Goal: Task Accomplishment & Management: Manage account settings

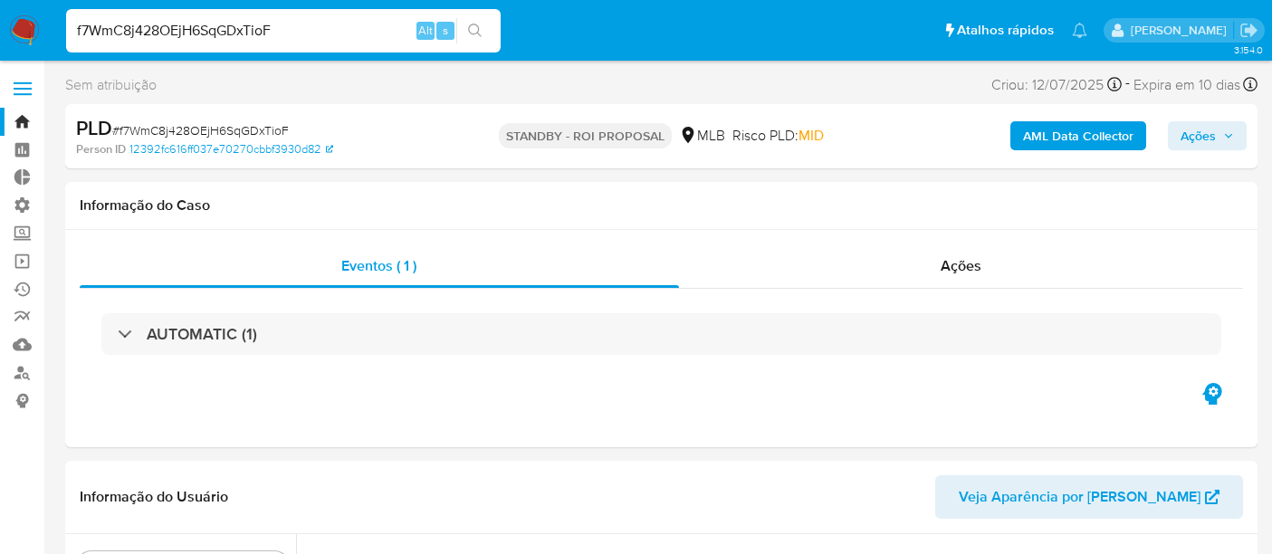
select select "10"
click at [135, 34] on input "f7WmC8j428OEjH6SqGDxTioF" at bounding box center [283, 31] width 434 height 24
click at [31, 119] on link "Bandeja" at bounding box center [107, 122] width 215 height 28
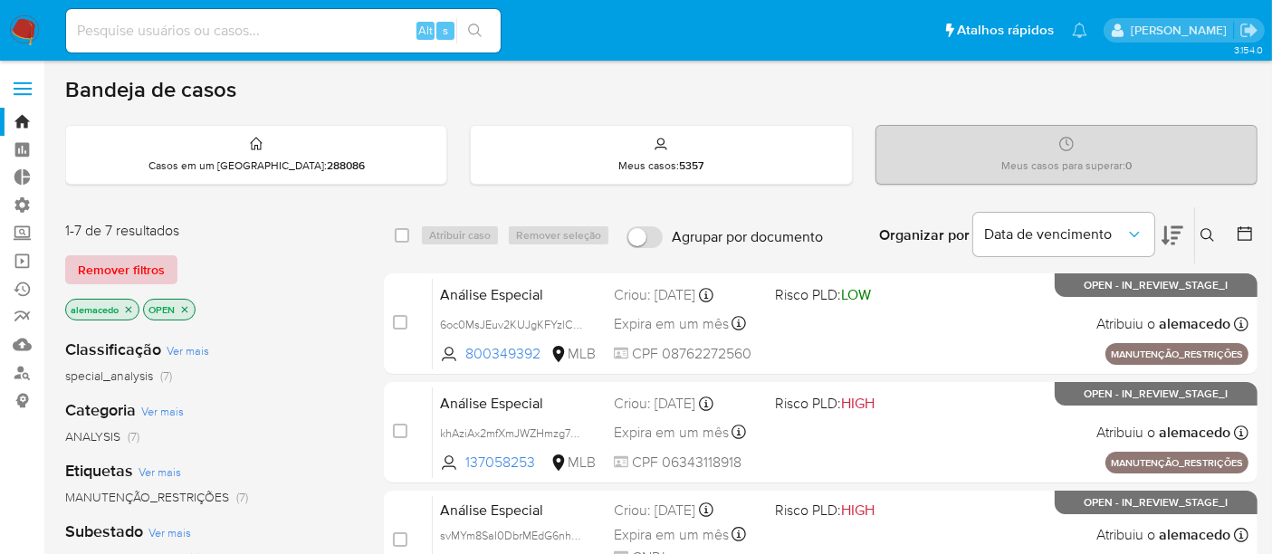
click at [125, 269] on span "Remover filtros" at bounding box center [121, 269] width 87 height 25
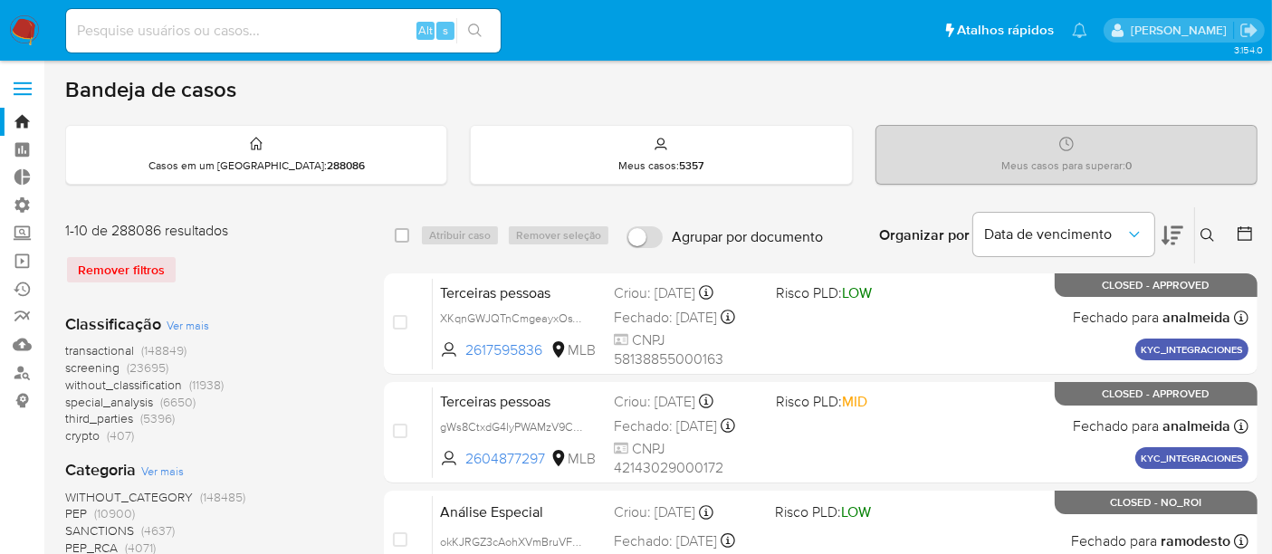
click at [1207, 228] on icon at bounding box center [1207, 235] width 14 height 14
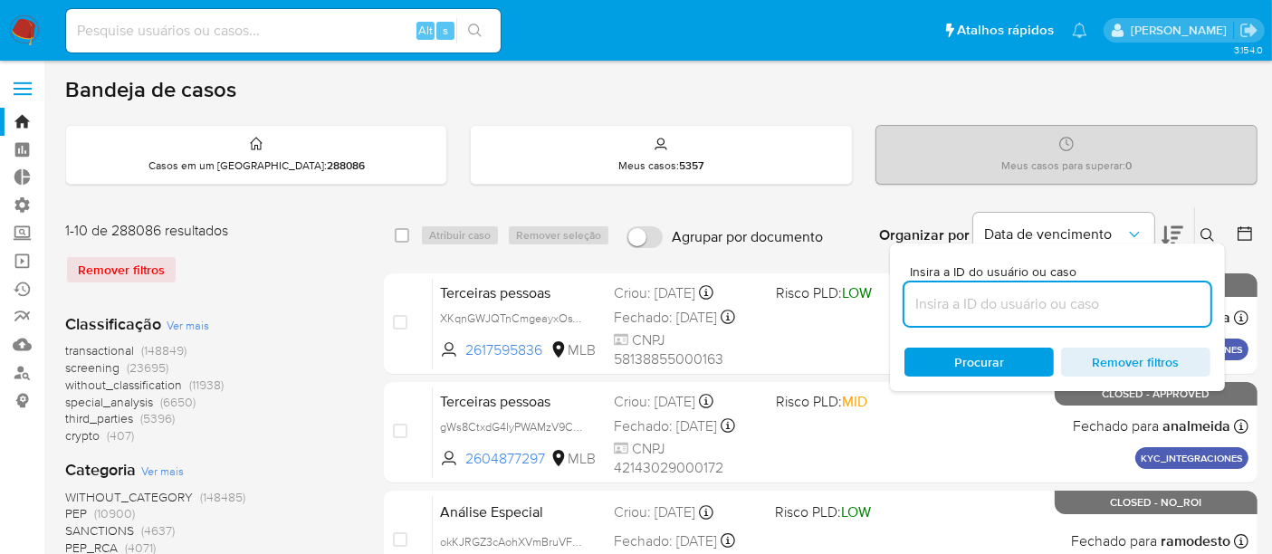
click at [950, 303] on input at bounding box center [1057, 304] width 306 height 24
type input "JU8YxI0a52PDSGnmt58ItyUc"
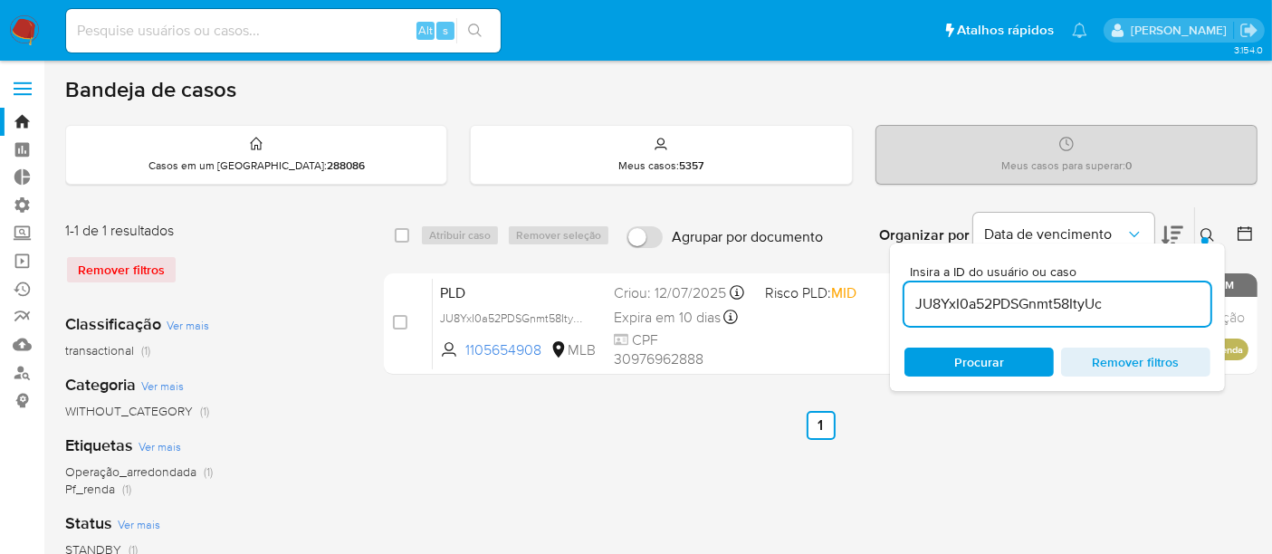
click at [982, 363] on span "Procurar" at bounding box center [979, 362] width 50 height 29
click at [1215, 226] on button at bounding box center [1210, 235] width 30 height 22
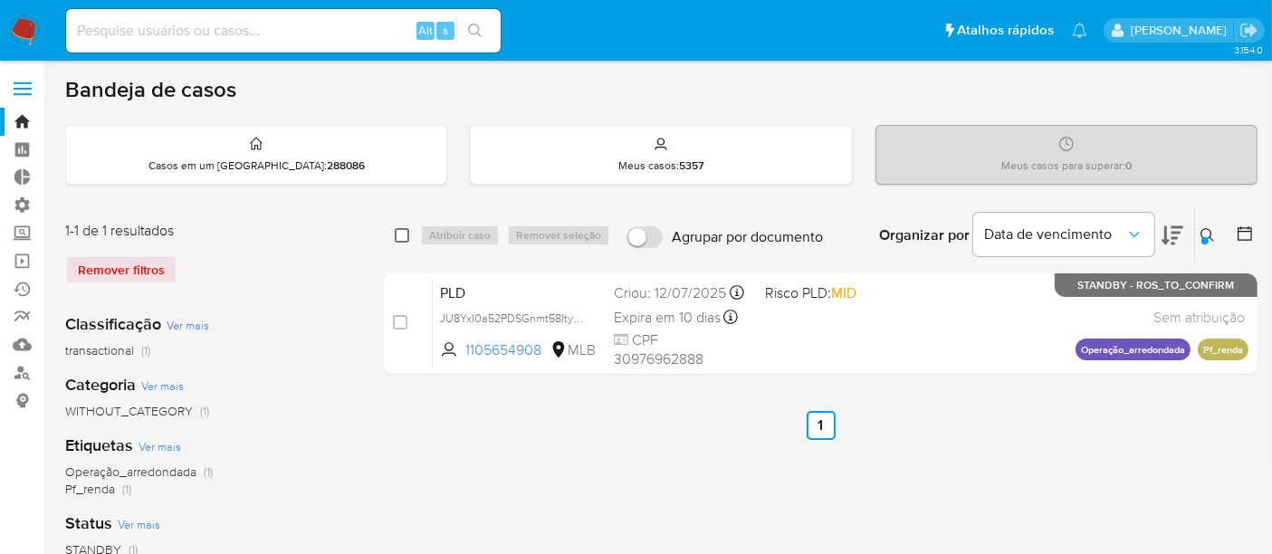
click at [396, 234] on input "checkbox" at bounding box center [402, 235] width 14 height 14
checkbox input "true"
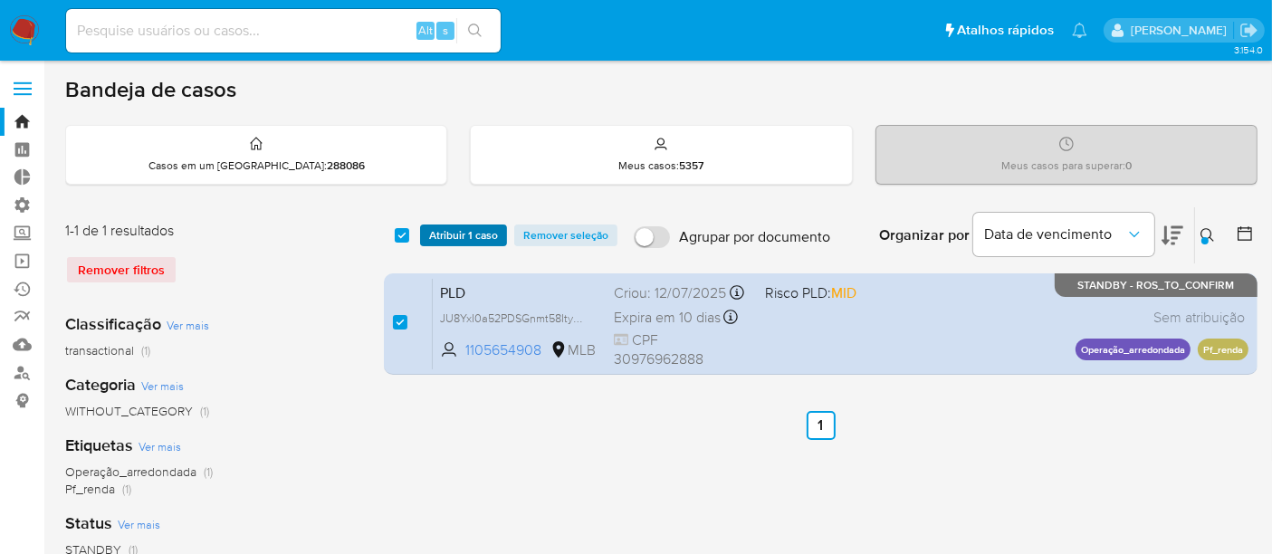
click at [446, 231] on span "Atribuir 1 caso" at bounding box center [463, 235] width 69 height 18
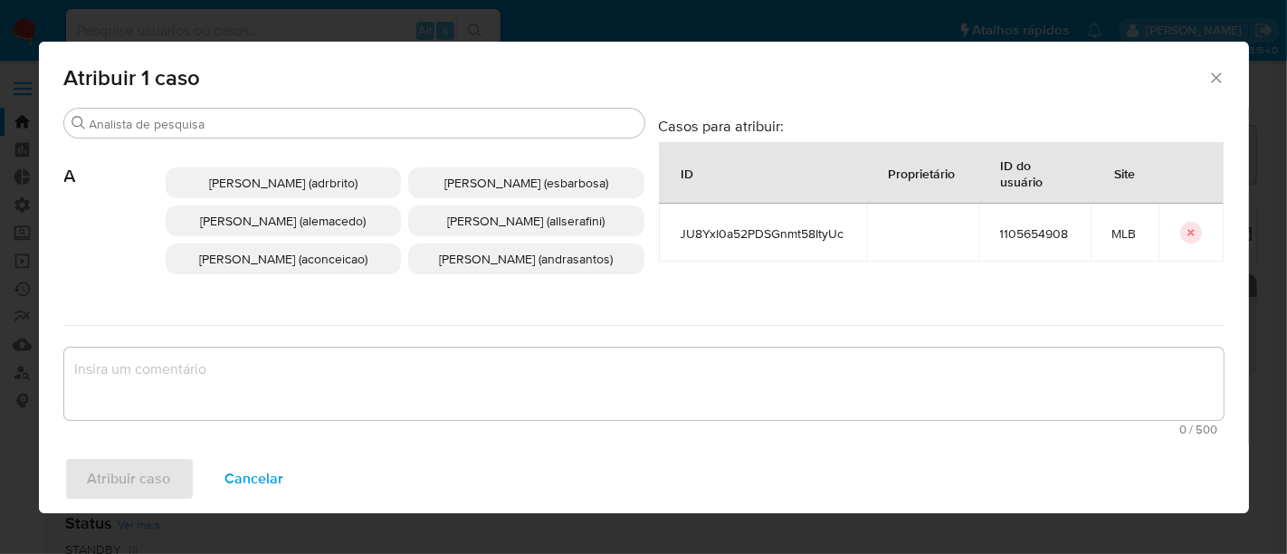
click at [179, 138] on div "Adriano Azeredo Brito (adrbrito) Alessandra Da Silva Barbosa (esbarbosa) Alexan…" at bounding box center [405, 240] width 479 height 204
click at [167, 109] on div "Procurar" at bounding box center [354, 123] width 580 height 29
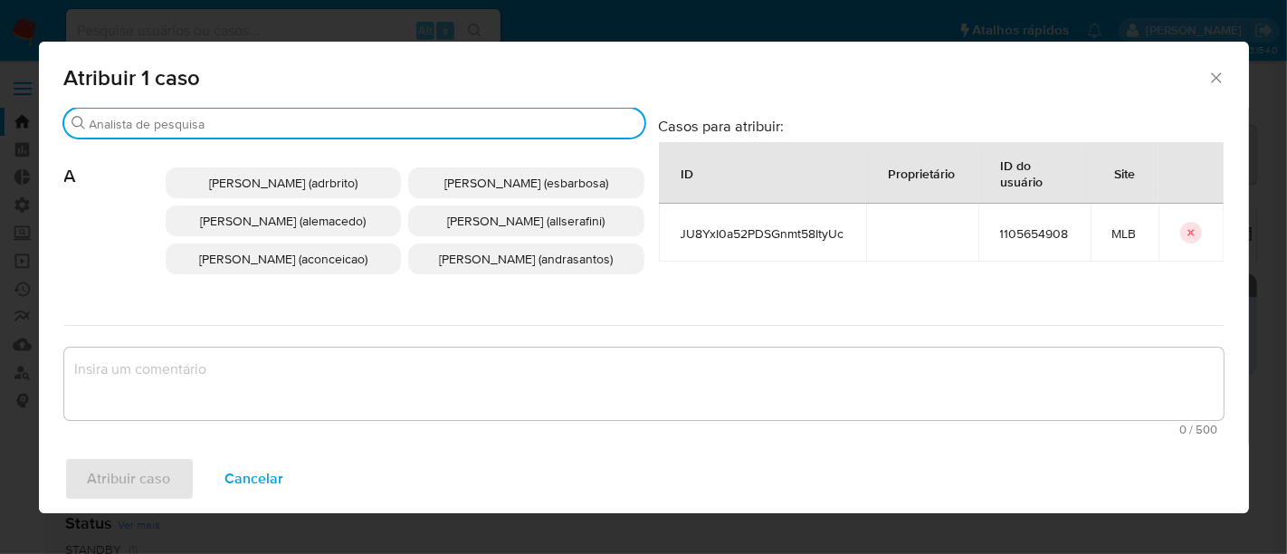
click at [156, 121] on input "Procurar" at bounding box center [364, 124] width 548 height 16
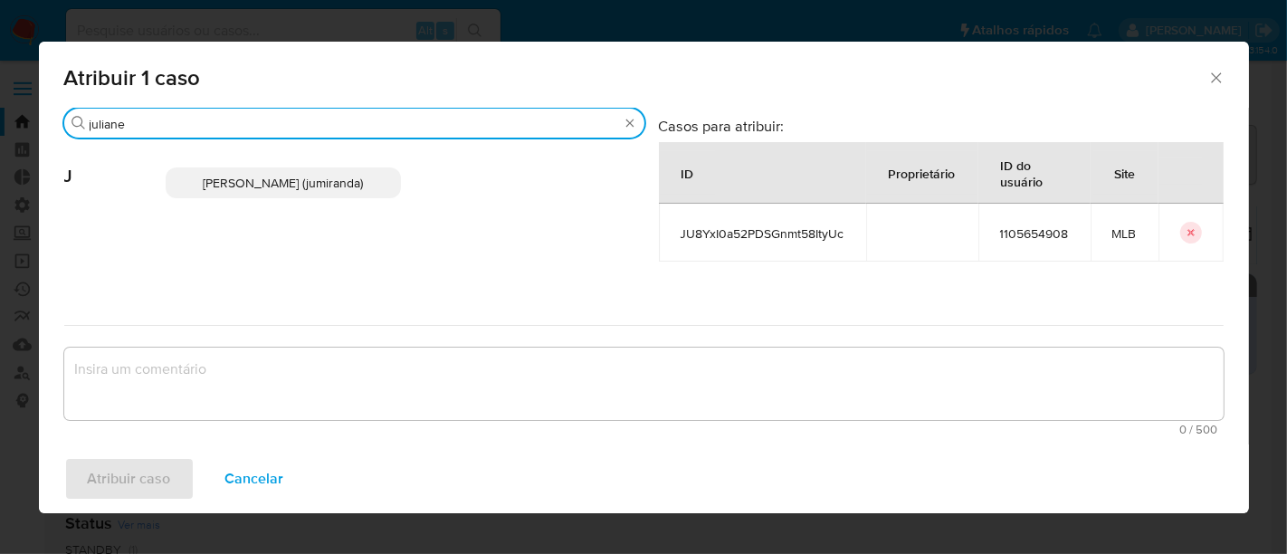
type input "juliane"
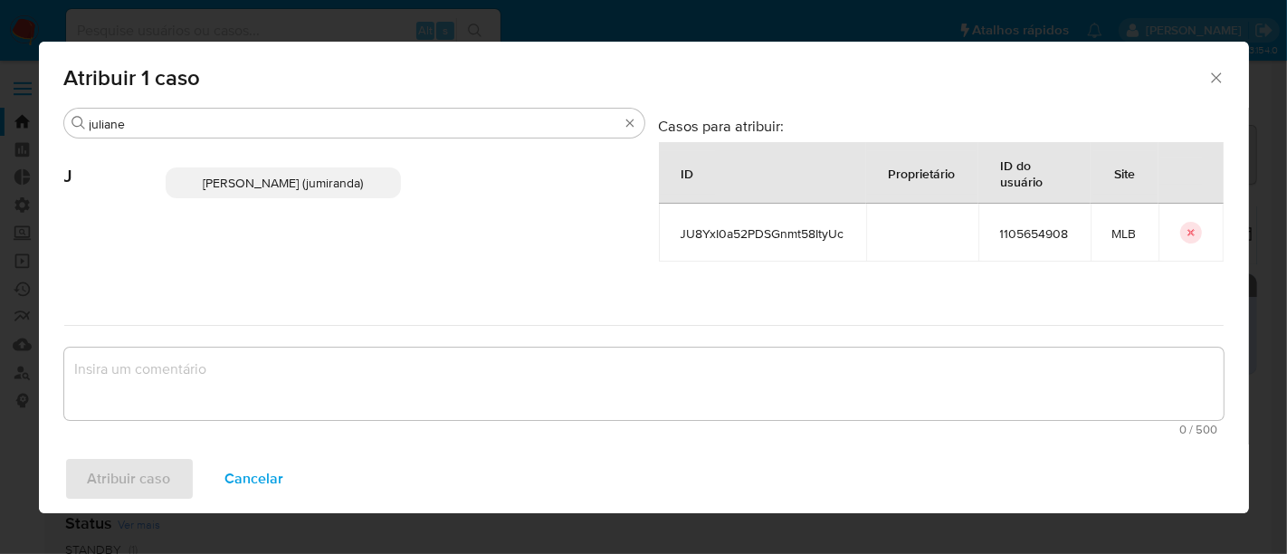
click at [260, 190] on span "Juliane Cavalcante Miranda (jumiranda)" at bounding box center [283, 183] width 160 height 18
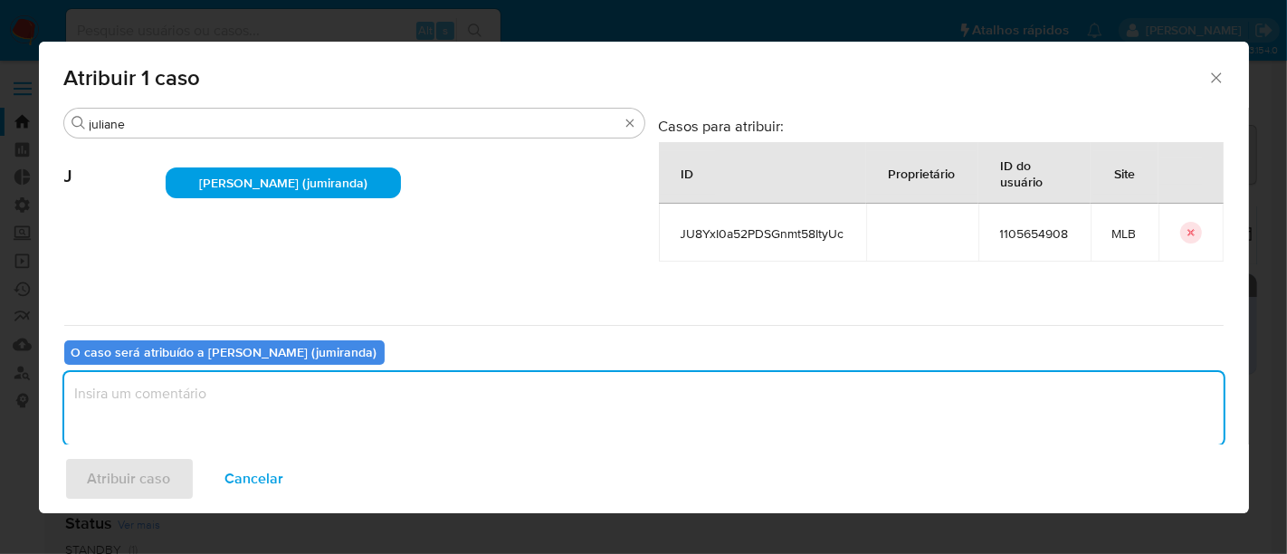
click at [115, 394] on textarea "assign-modal" at bounding box center [643, 408] width 1159 height 72
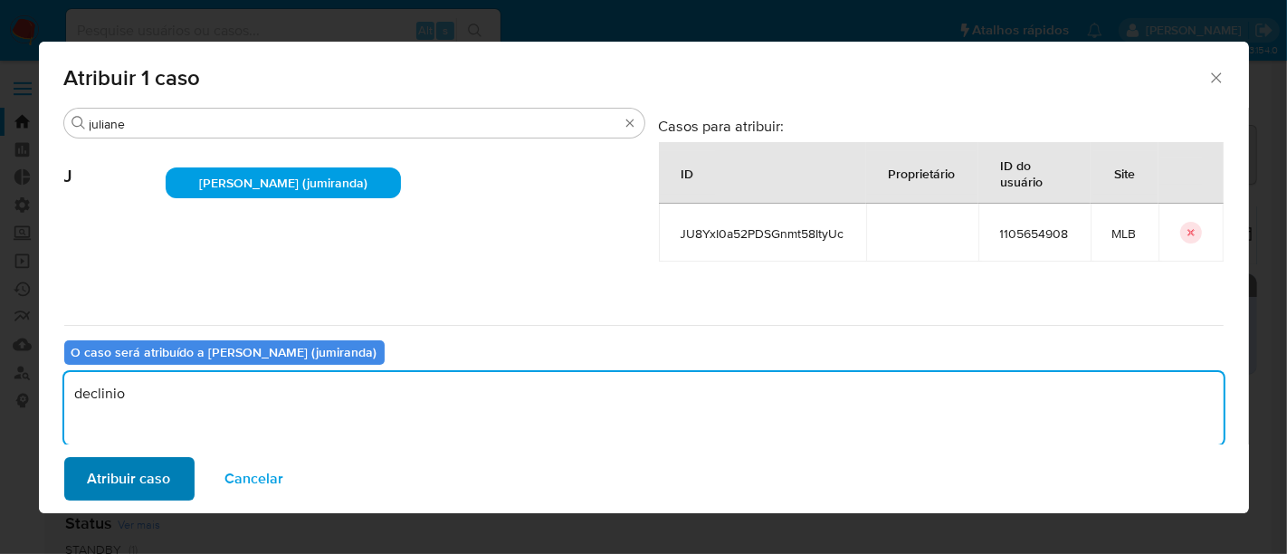
type textarea "declinio"
click at [135, 464] on span "Atribuir caso" at bounding box center [129, 479] width 83 height 40
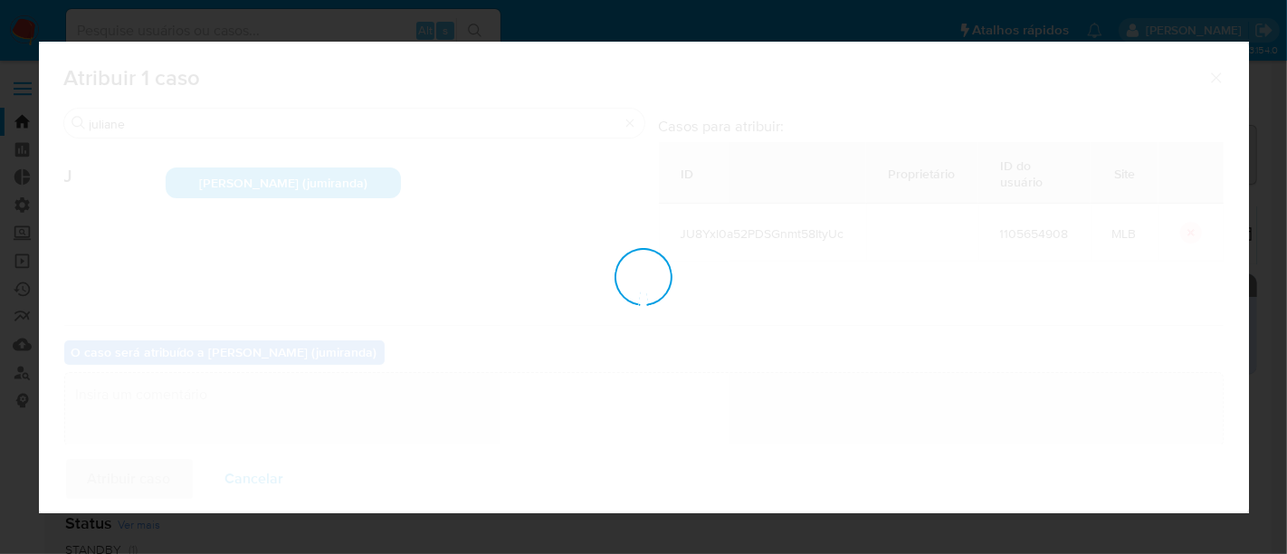
checkbox input "false"
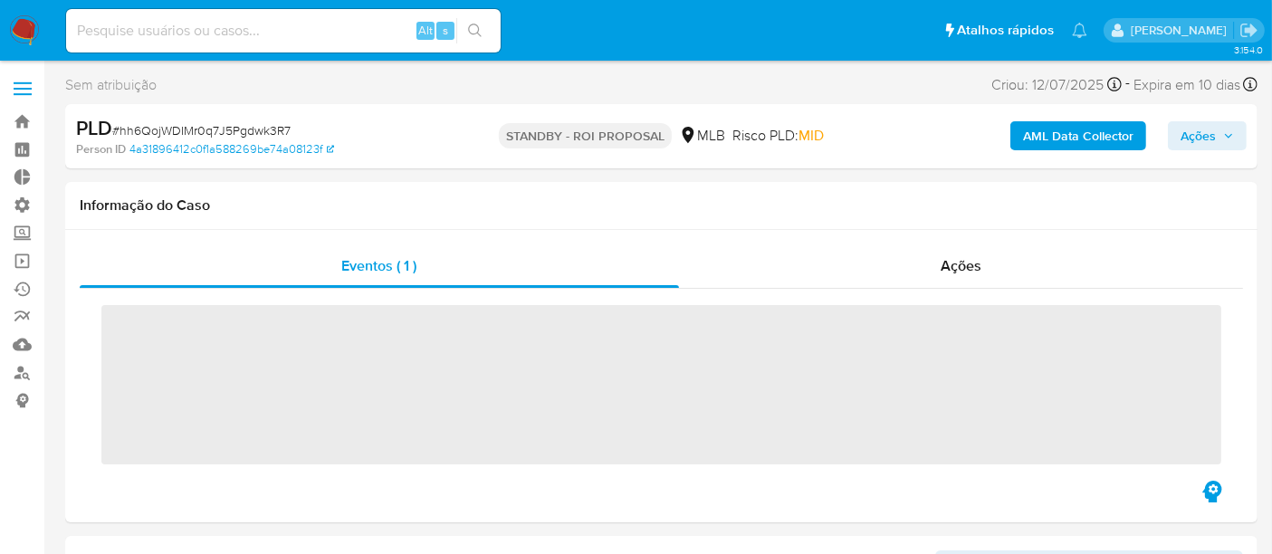
scroll to position [807, 0]
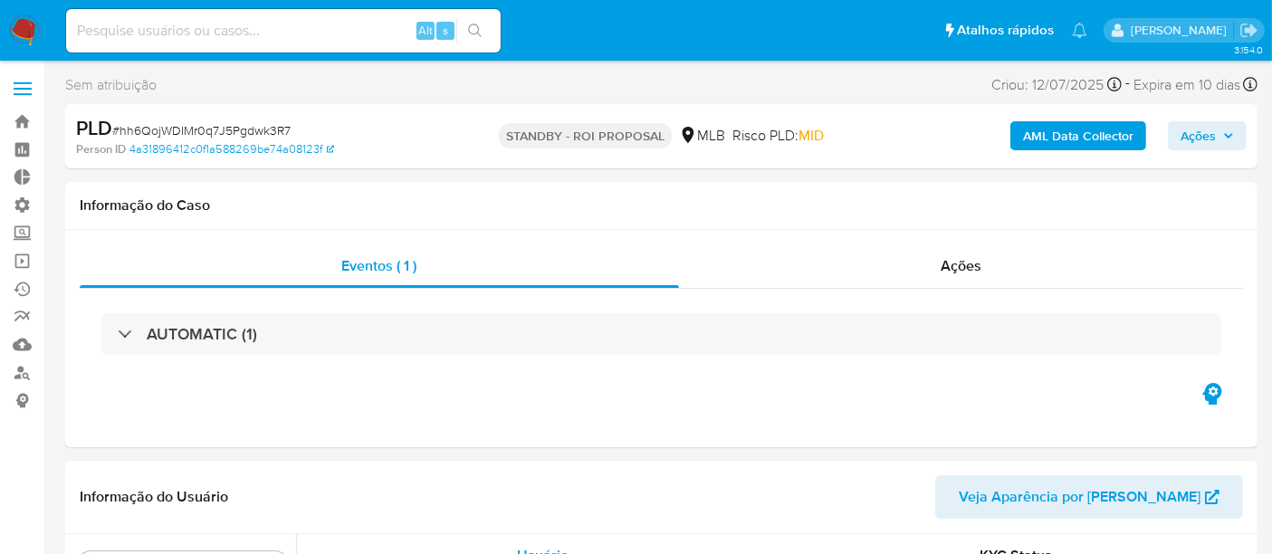
select select "10"
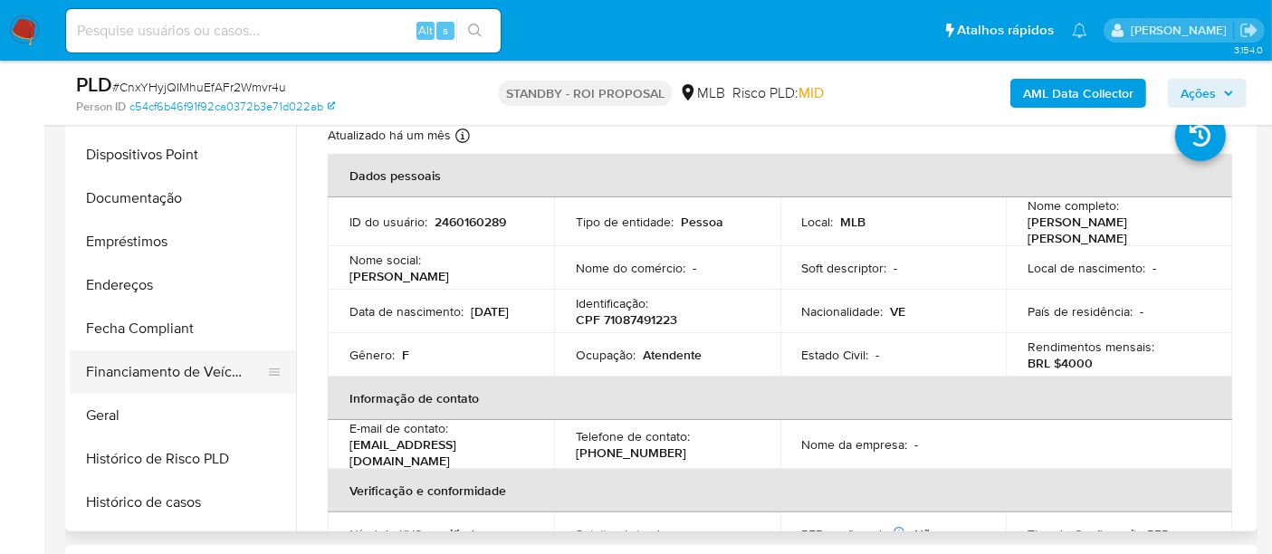
scroll to position [305, 0]
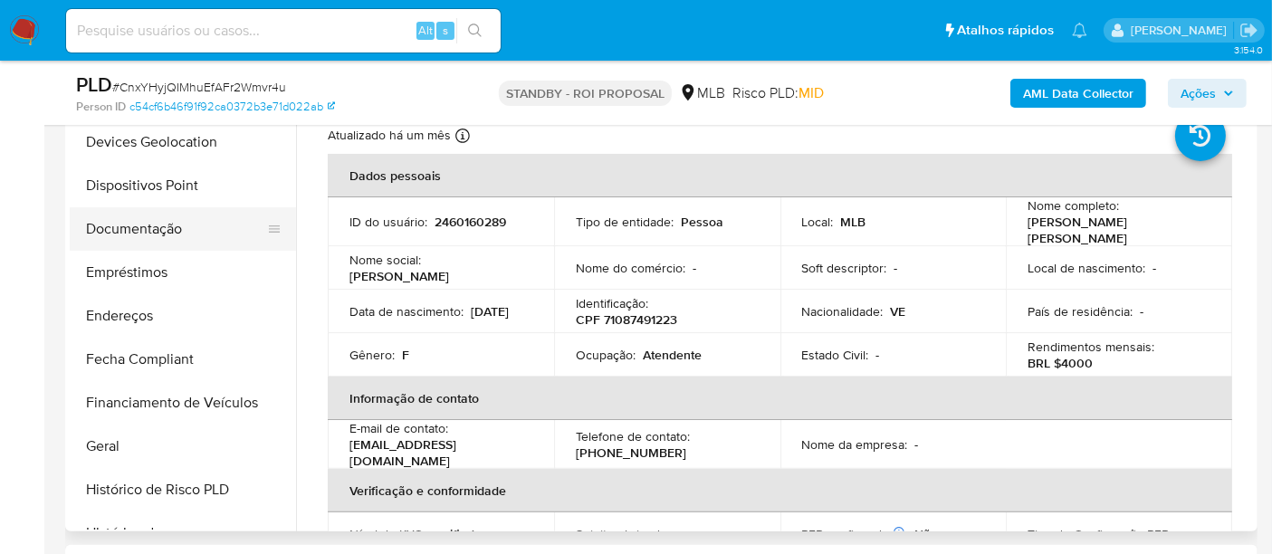
click at [143, 236] on button "Documentação" at bounding box center [176, 228] width 212 height 43
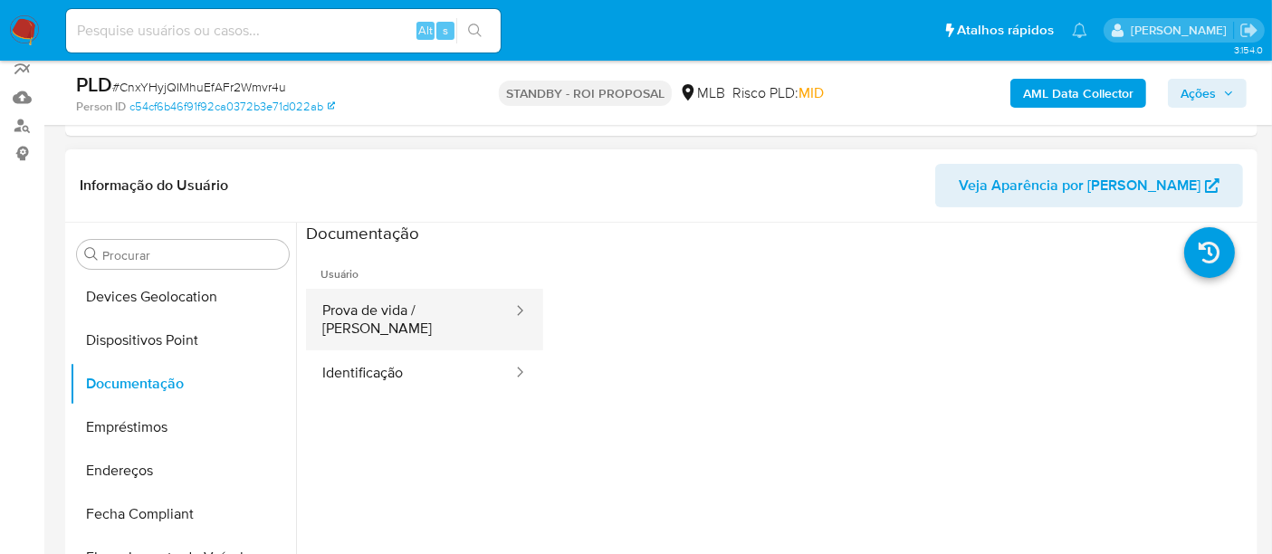
scroll to position [201, 0]
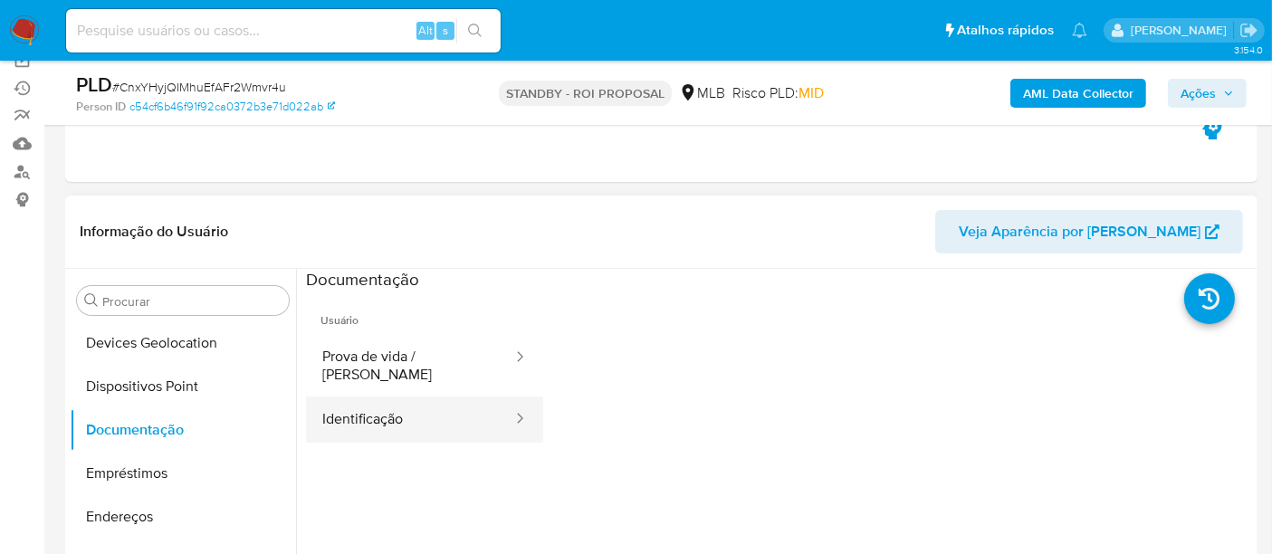
click at [386, 402] on button "Identificação" at bounding box center [410, 419] width 208 height 46
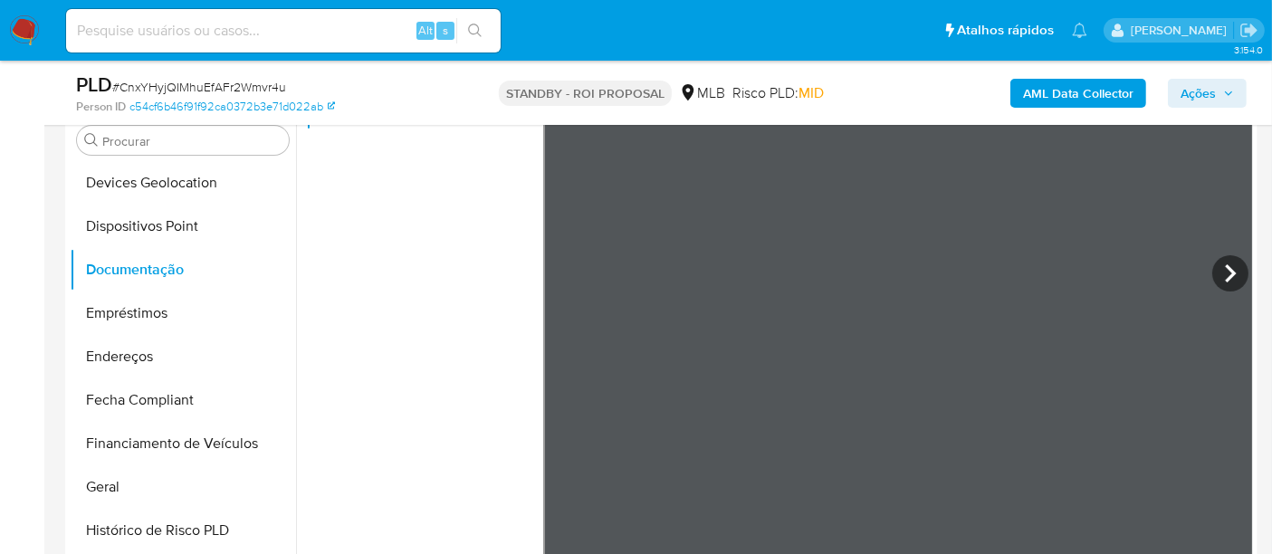
scroll to position [402, 0]
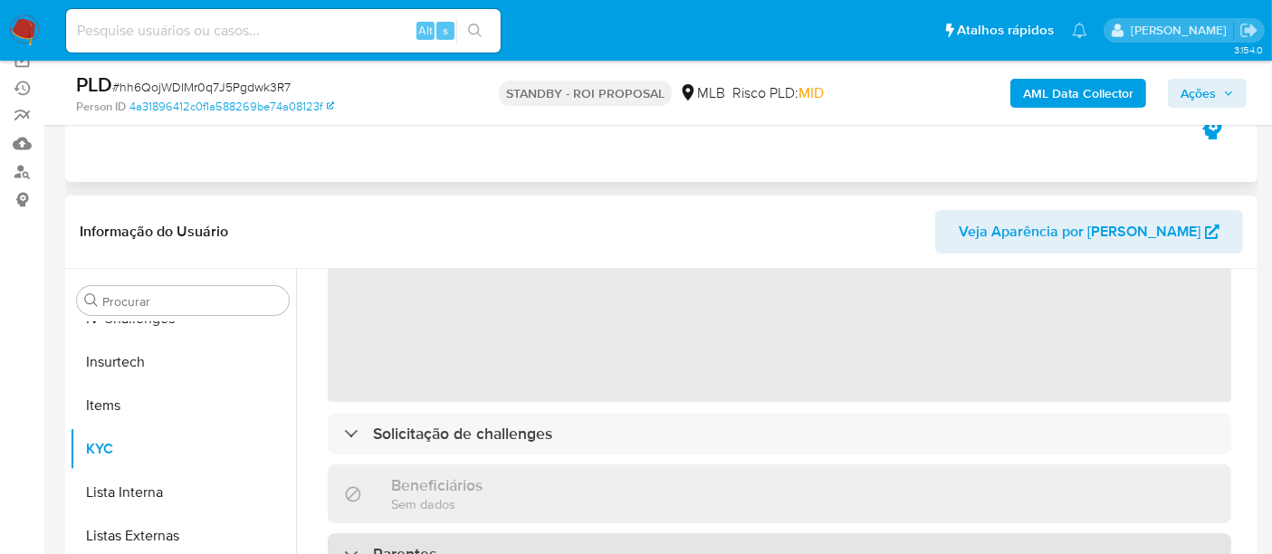
scroll to position [201, 0]
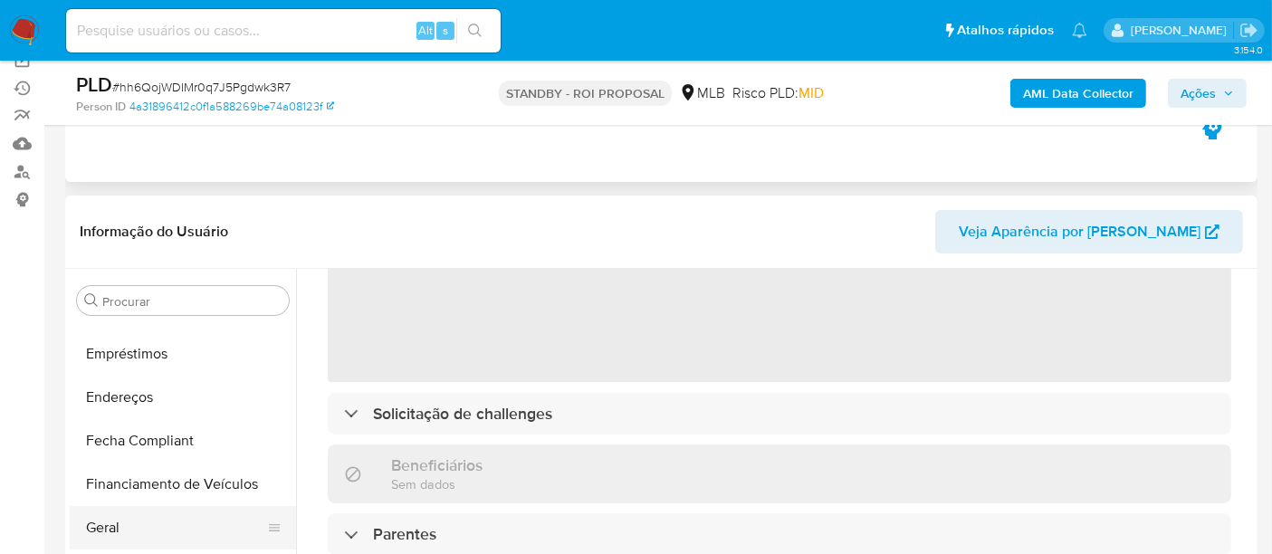
select select "10"
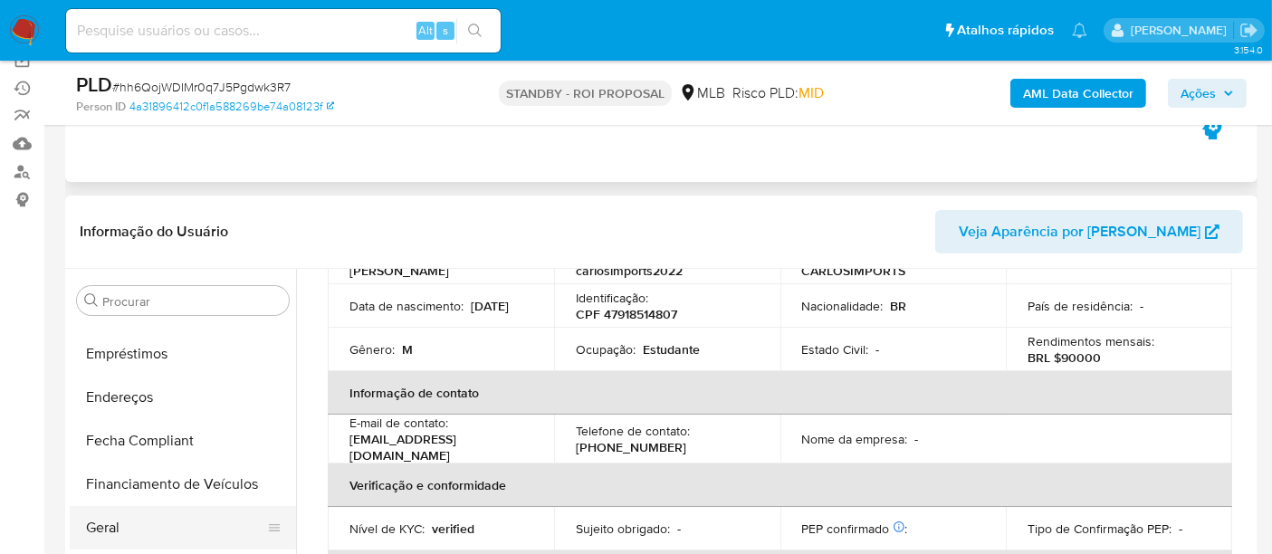
scroll to position [204, 0]
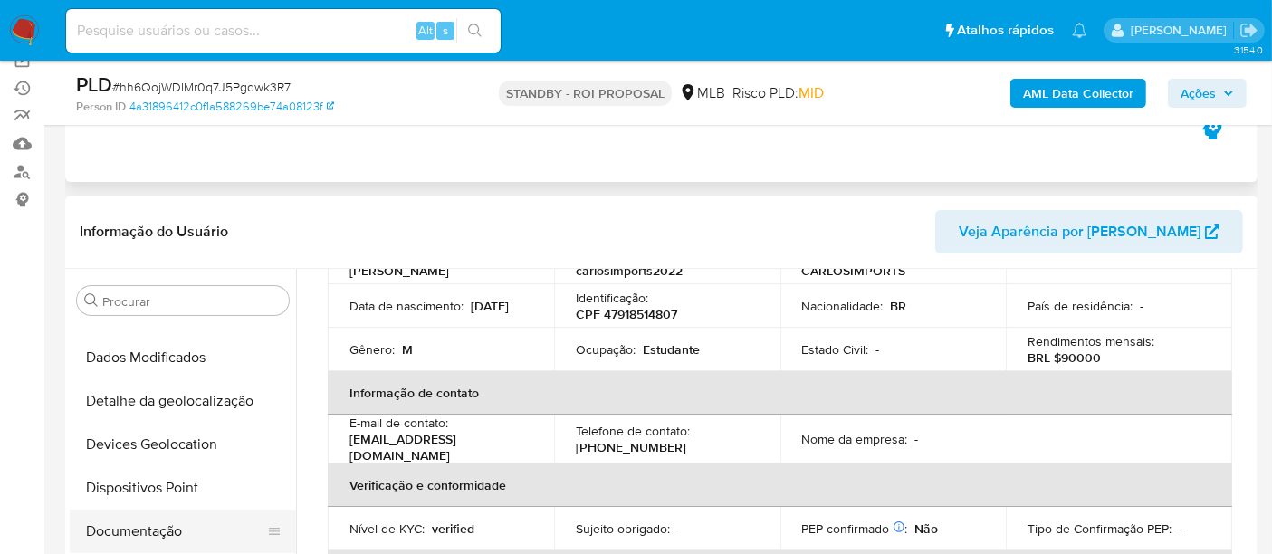
click at [140, 526] on button "Documentação" at bounding box center [176, 531] width 212 height 43
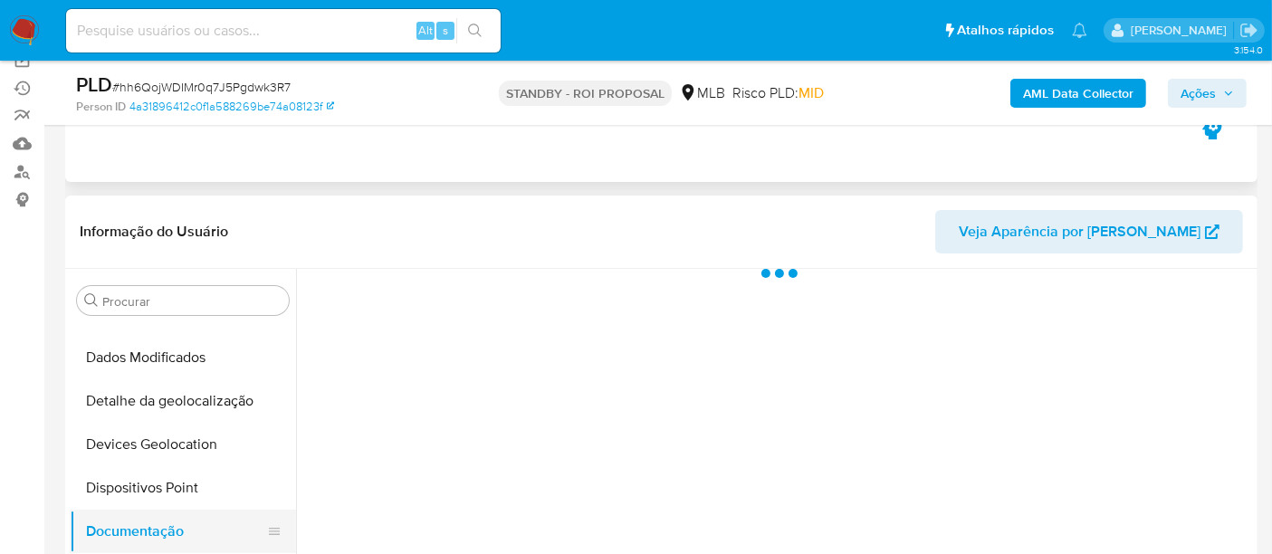
scroll to position [0, 0]
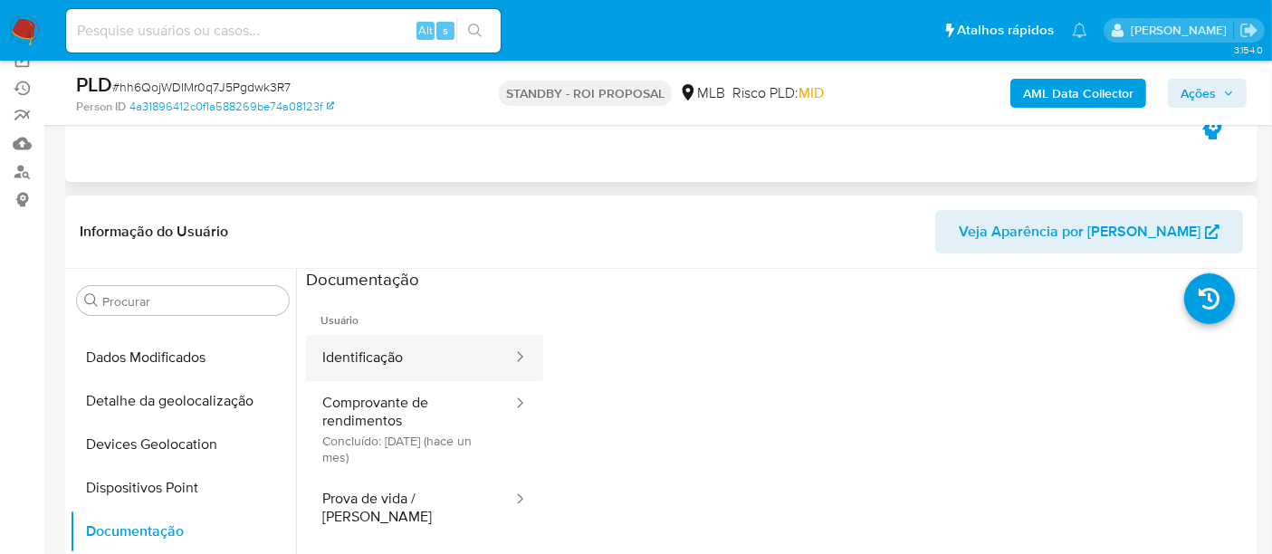
click at [399, 350] on button "Identificação" at bounding box center [410, 358] width 208 height 46
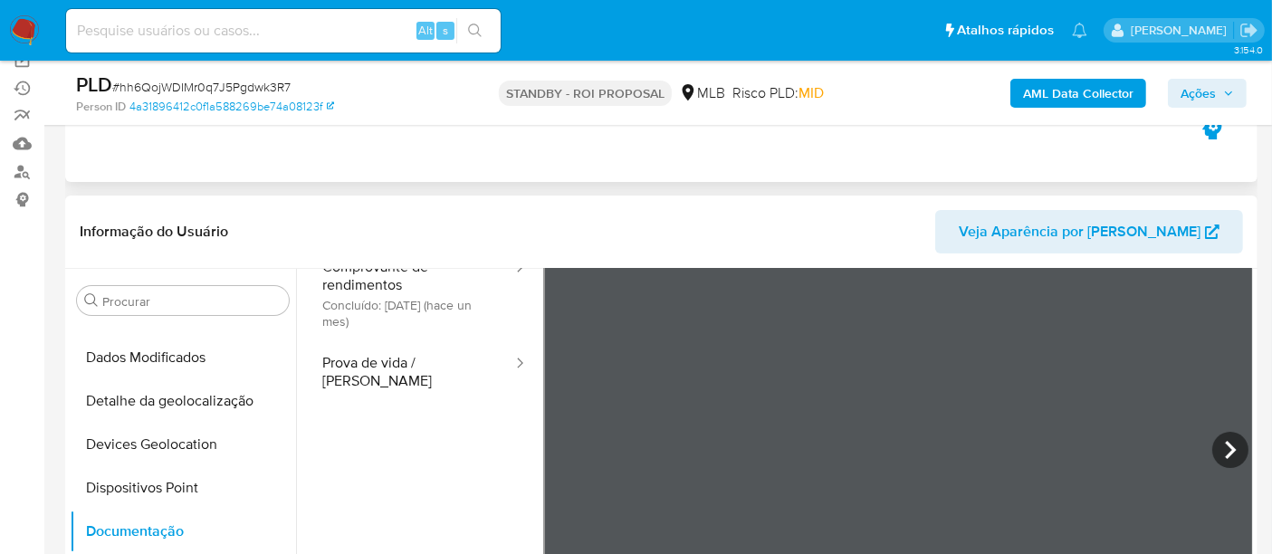
scroll to position [152, 0]
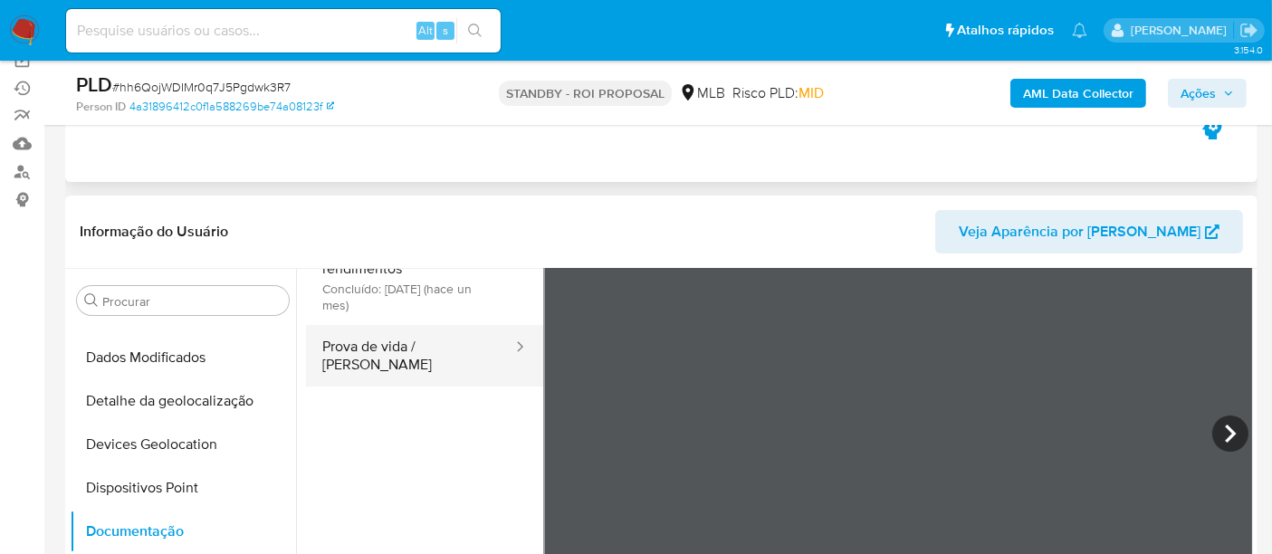
click at [397, 337] on button "Prova de vida / [PERSON_NAME]" at bounding box center [410, 356] width 208 height 62
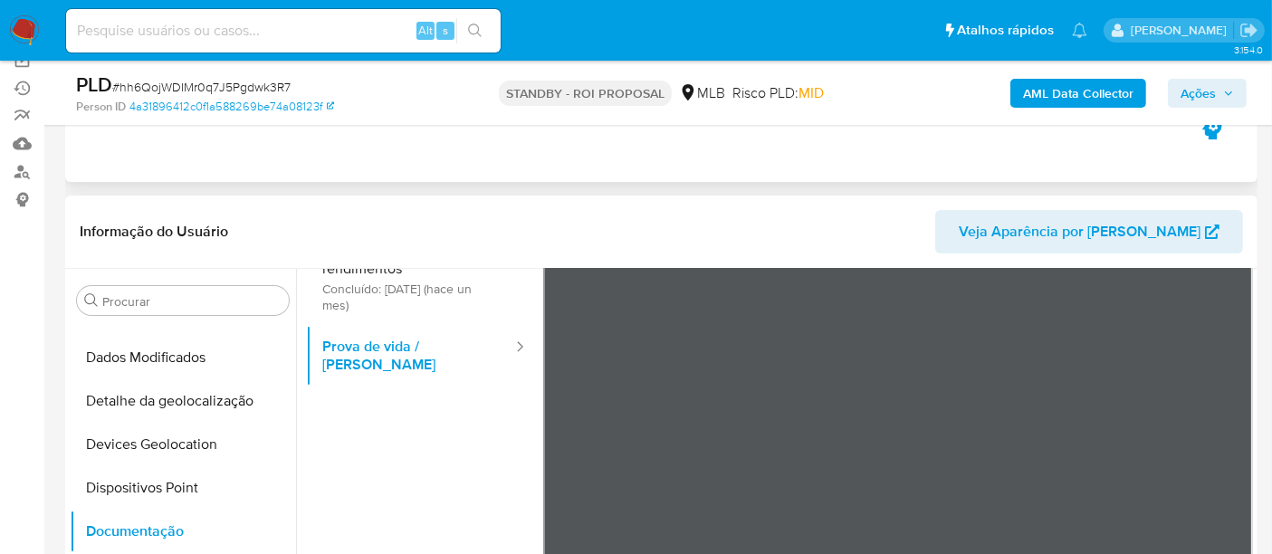
scroll to position [52, 0]
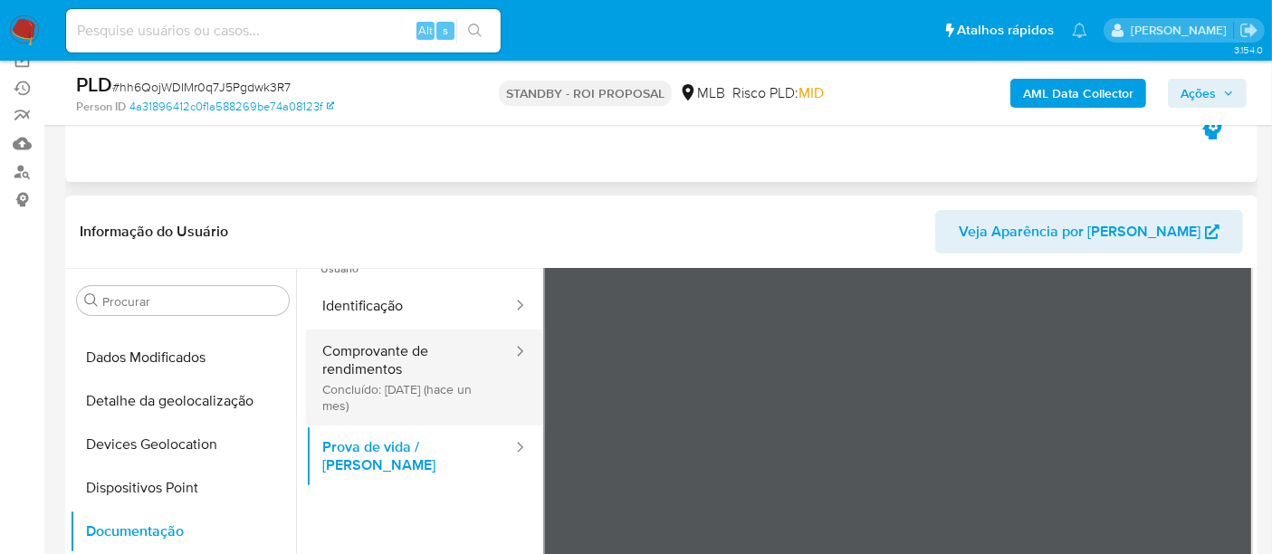
click at [387, 371] on button "Comprovante de rendimentos Concluído: [DATE] (hace un mes)" at bounding box center [410, 377] width 208 height 96
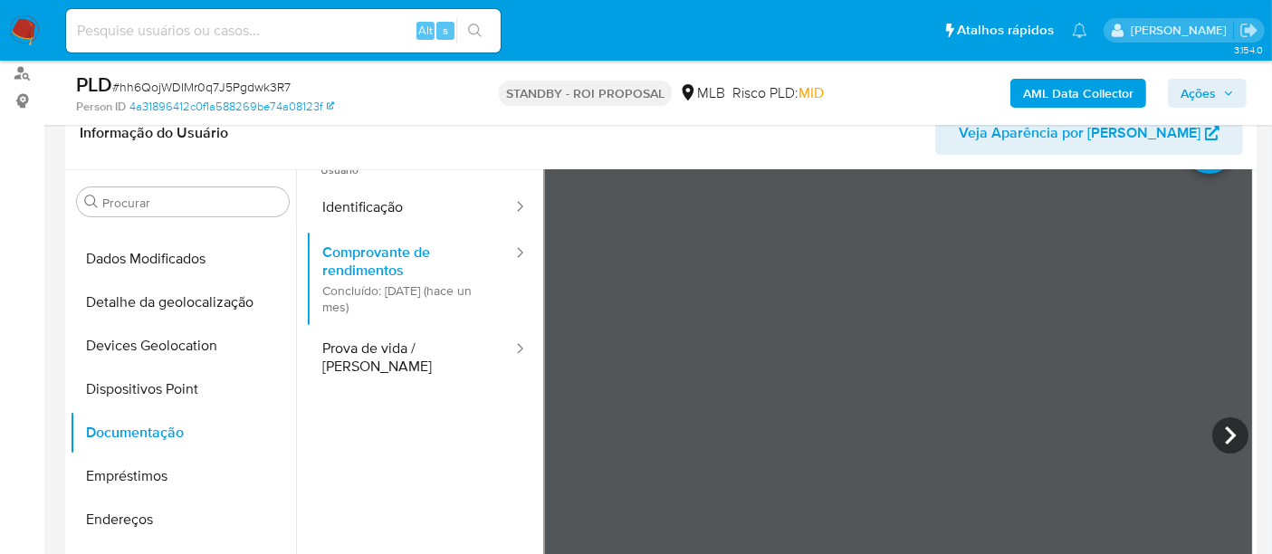
scroll to position [402, 0]
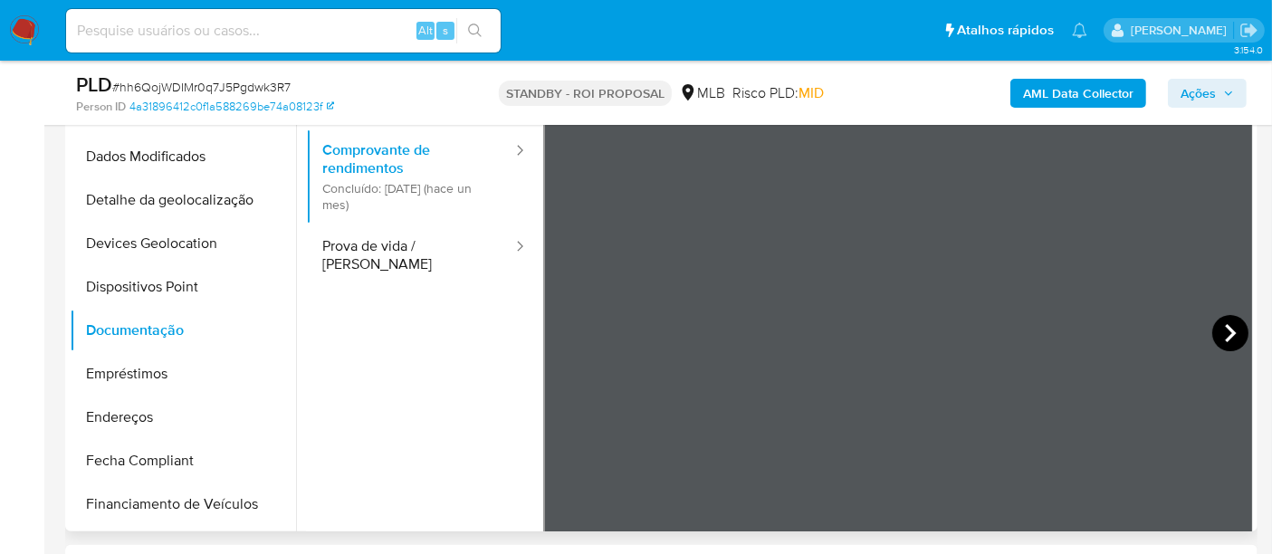
click at [1226, 327] on icon at bounding box center [1230, 333] width 36 height 36
click at [1214, 333] on icon at bounding box center [1230, 333] width 36 height 36
click at [1223, 330] on icon at bounding box center [1230, 333] width 36 height 36
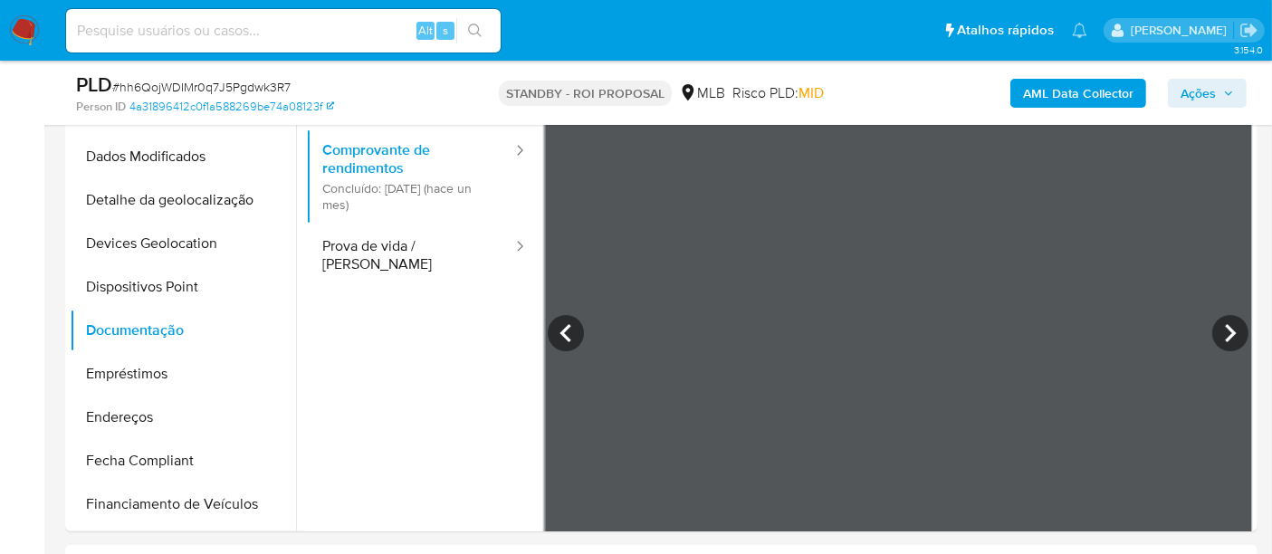
click at [574, 329] on icon at bounding box center [566, 333] width 36 height 36
click at [1230, 329] on icon at bounding box center [1230, 333] width 36 height 36
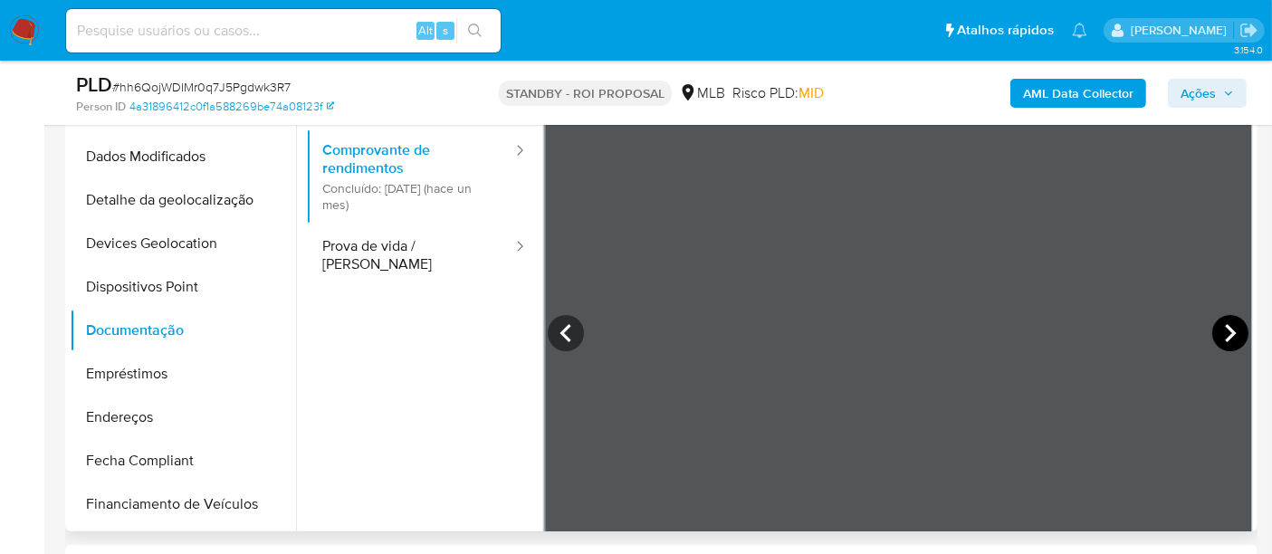
click at [1230, 329] on icon at bounding box center [1230, 333] width 36 height 36
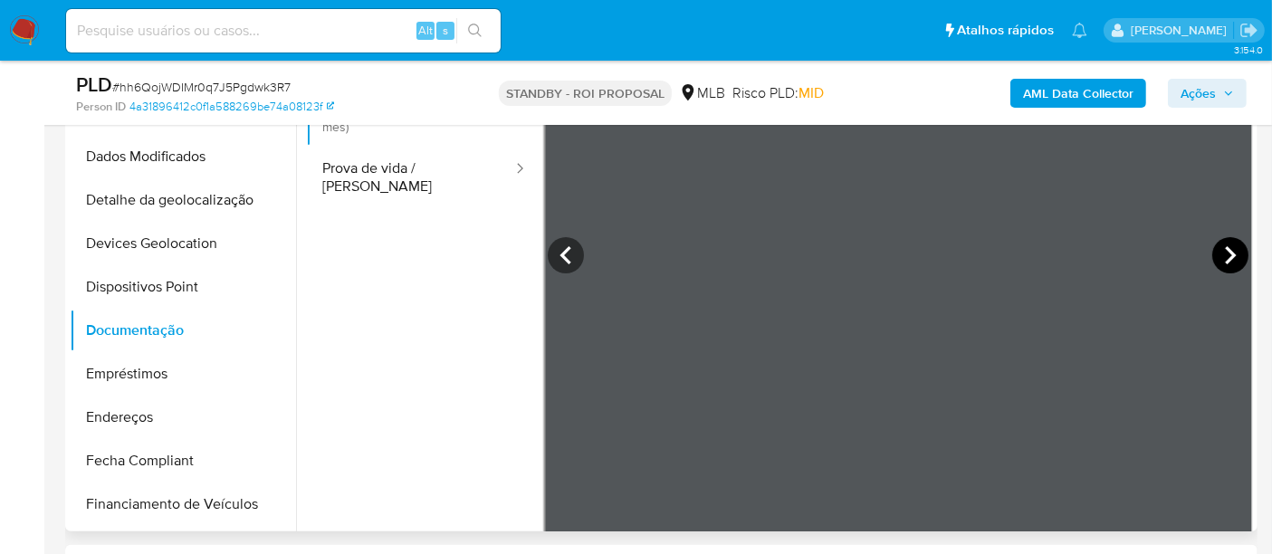
scroll to position [152, 0]
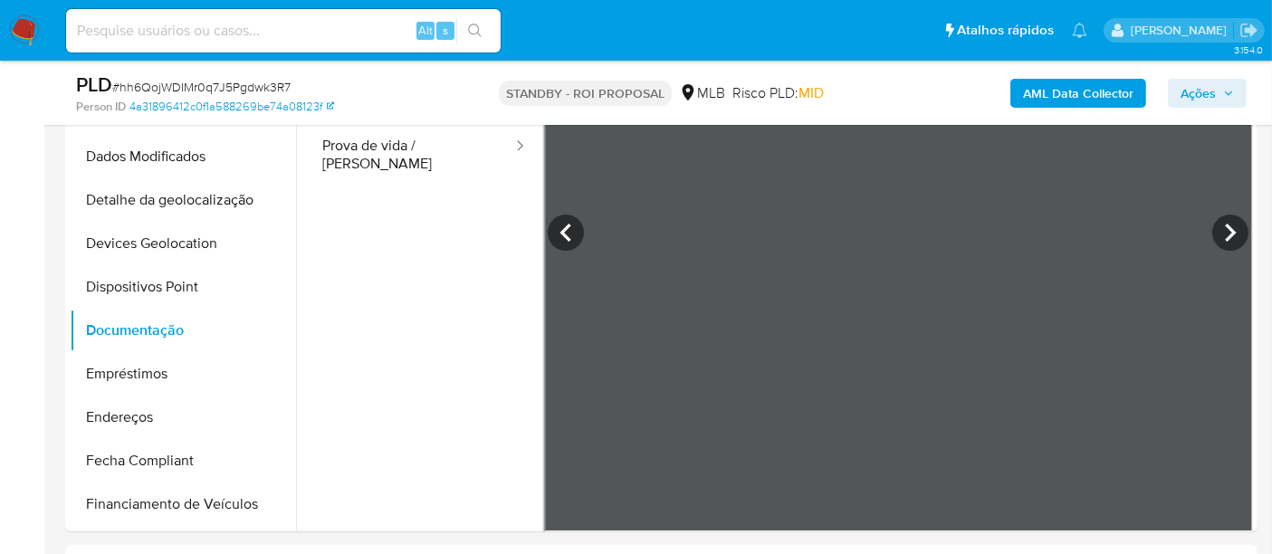
click at [1221, 231] on icon at bounding box center [1230, 233] width 36 height 36
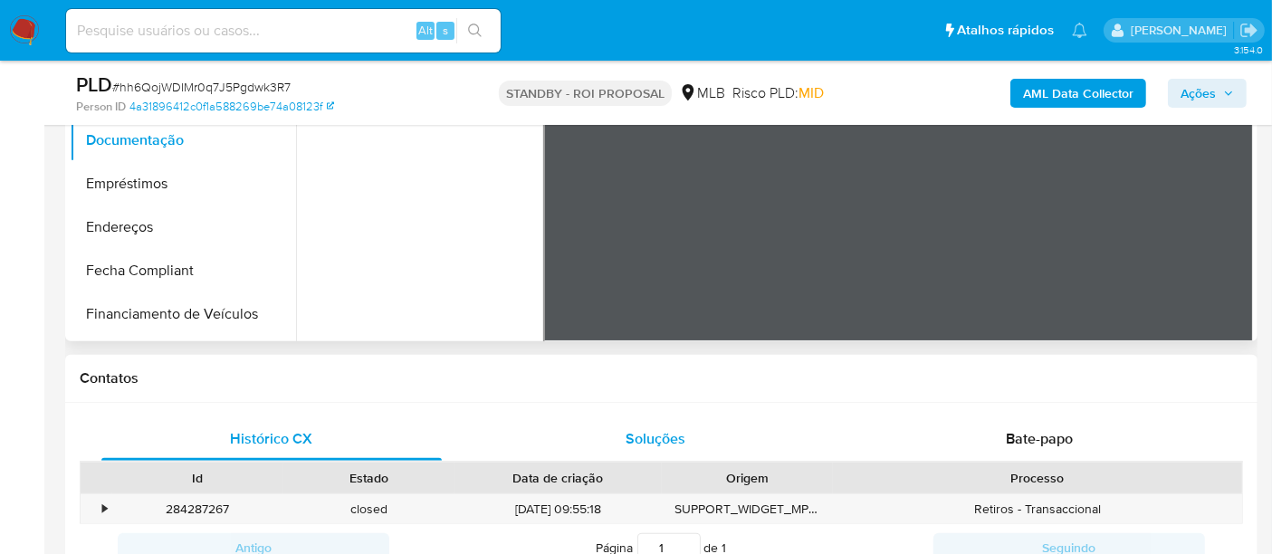
scroll to position [502, 0]
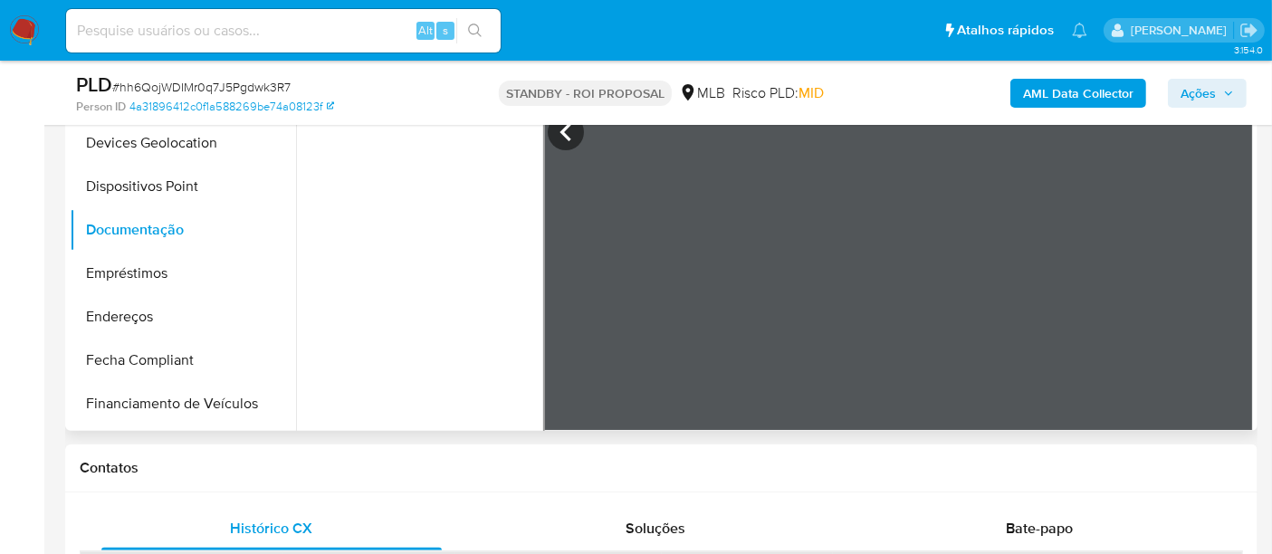
click at [559, 138] on icon at bounding box center [566, 132] width 36 height 36
click at [560, 129] on icon at bounding box center [564, 132] width 11 height 18
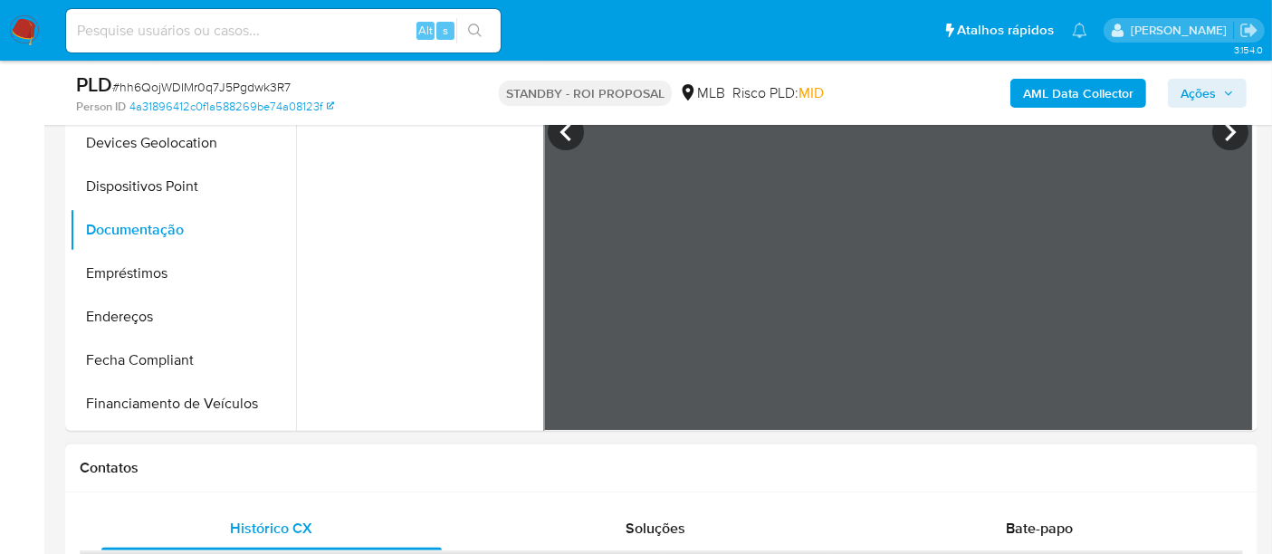
click at [563, 134] on icon at bounding box center [564, 132] width 11 height 18
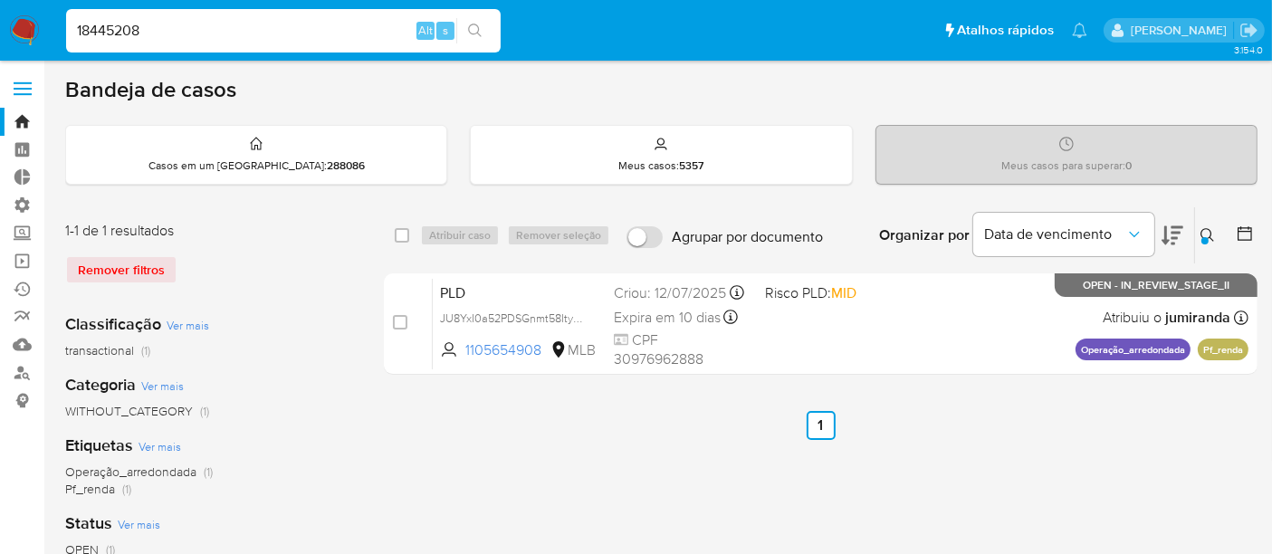
type input "18445208"
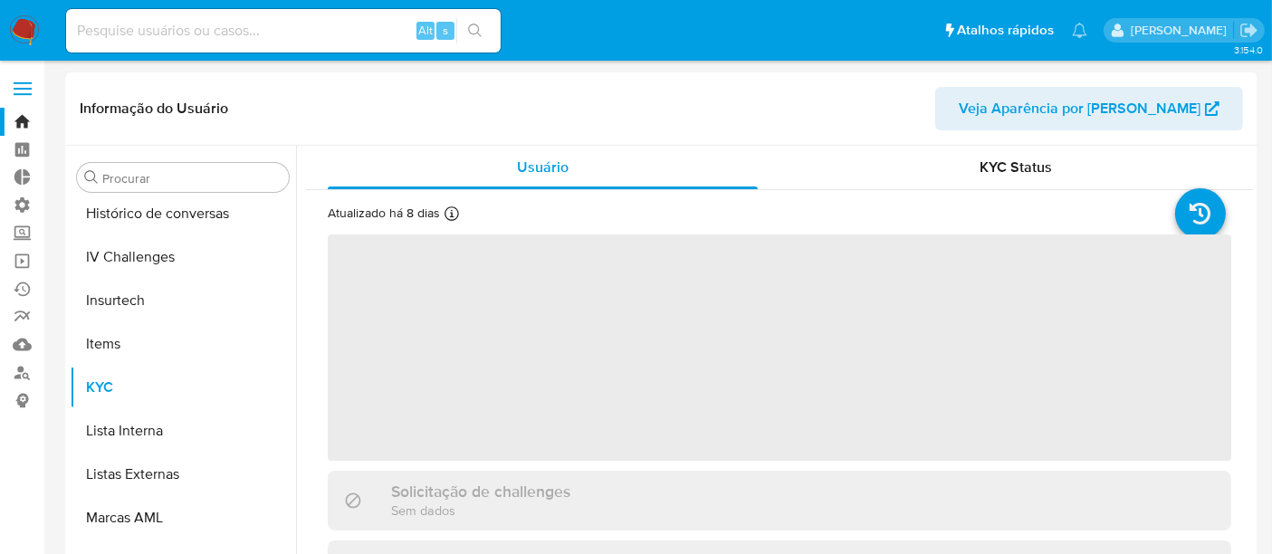
scroll to position [807, 0]
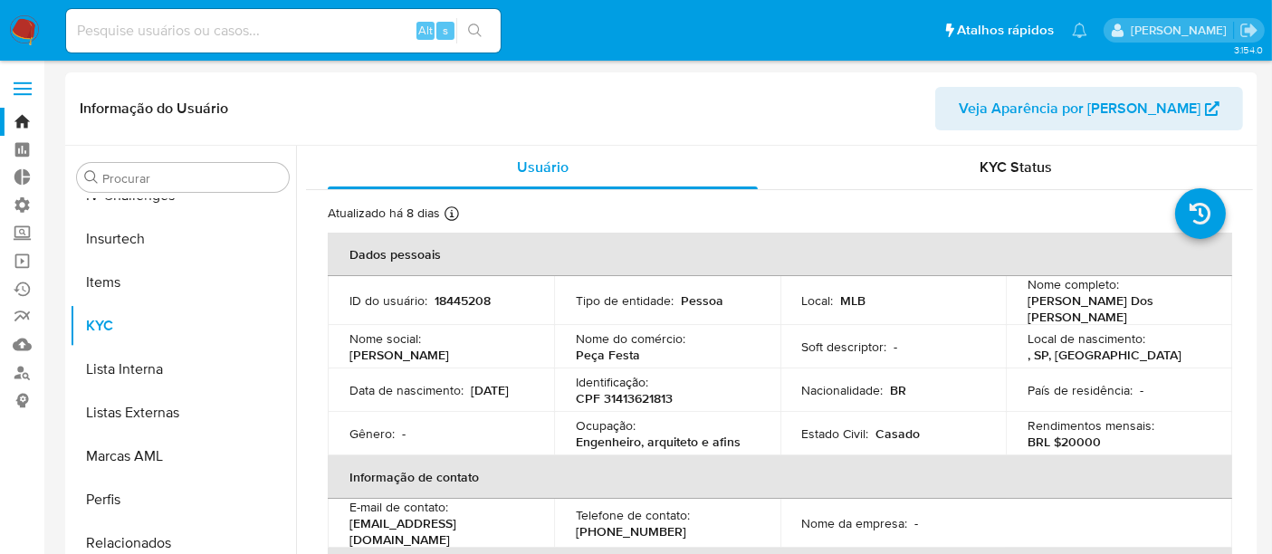
select select "10"
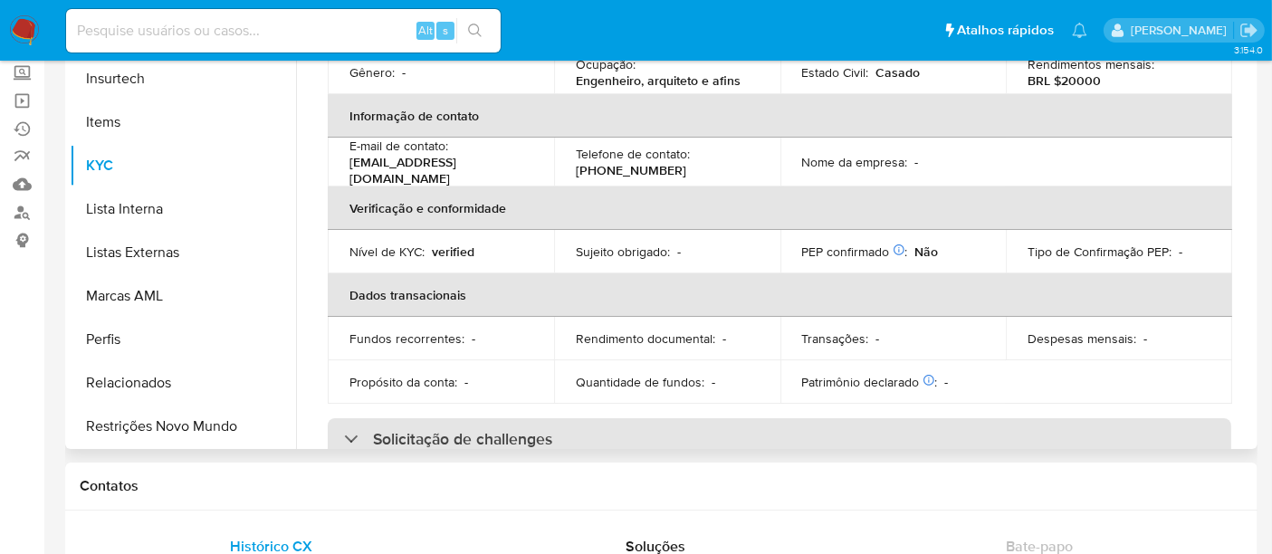
scroll to position [201, 0]
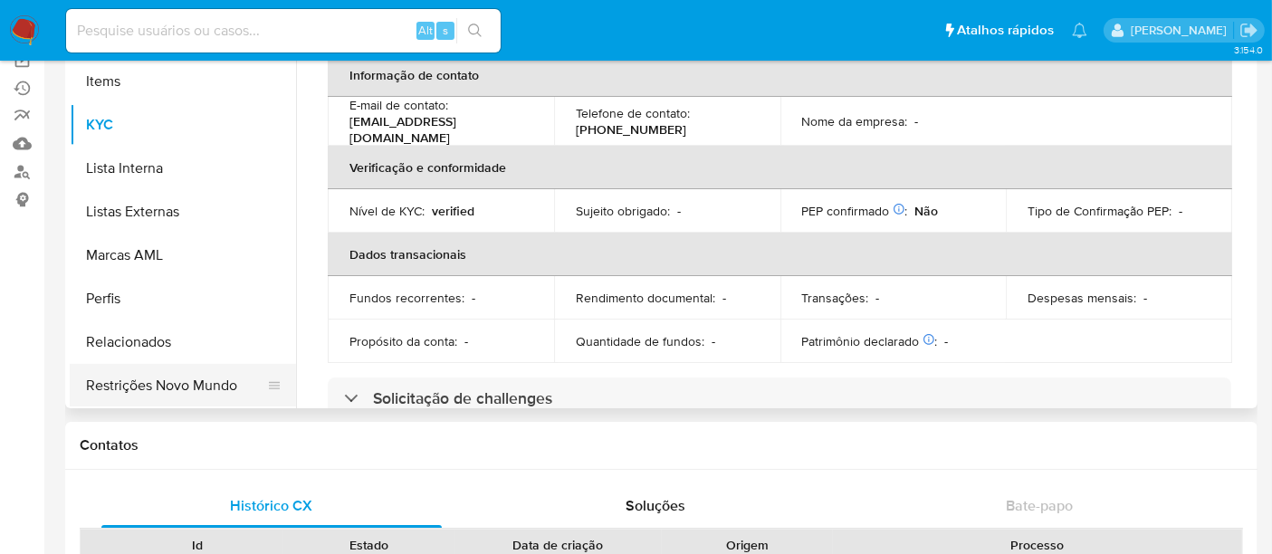
click at [145, 386] on button "Restrições Novo Mundo" at bounding box center [176, 385] width 212 height 43
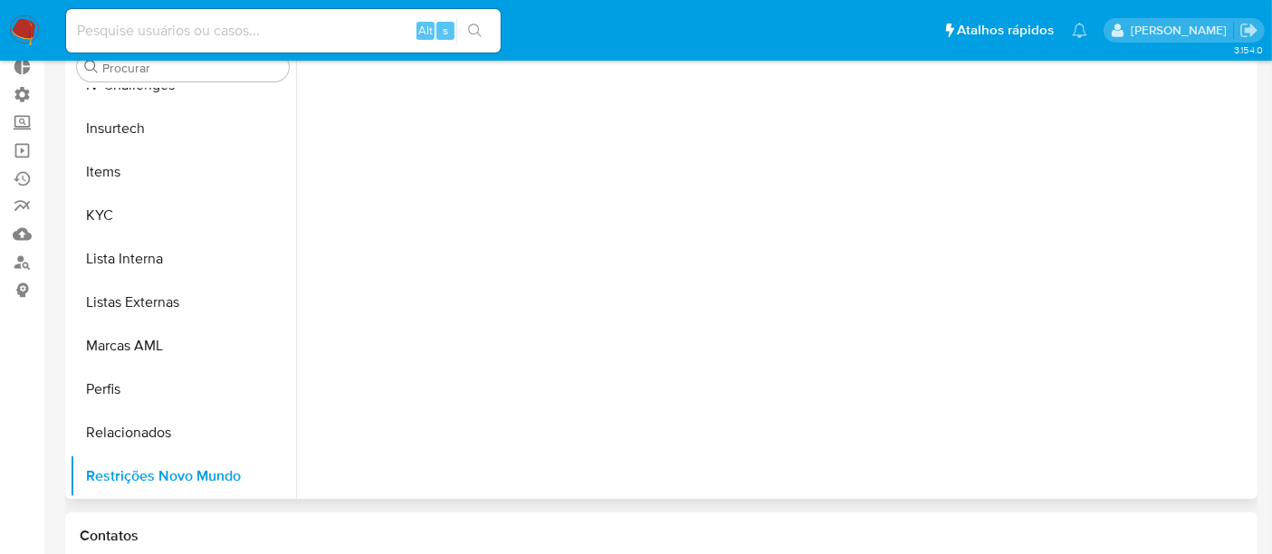
scroll to position [0, 0]
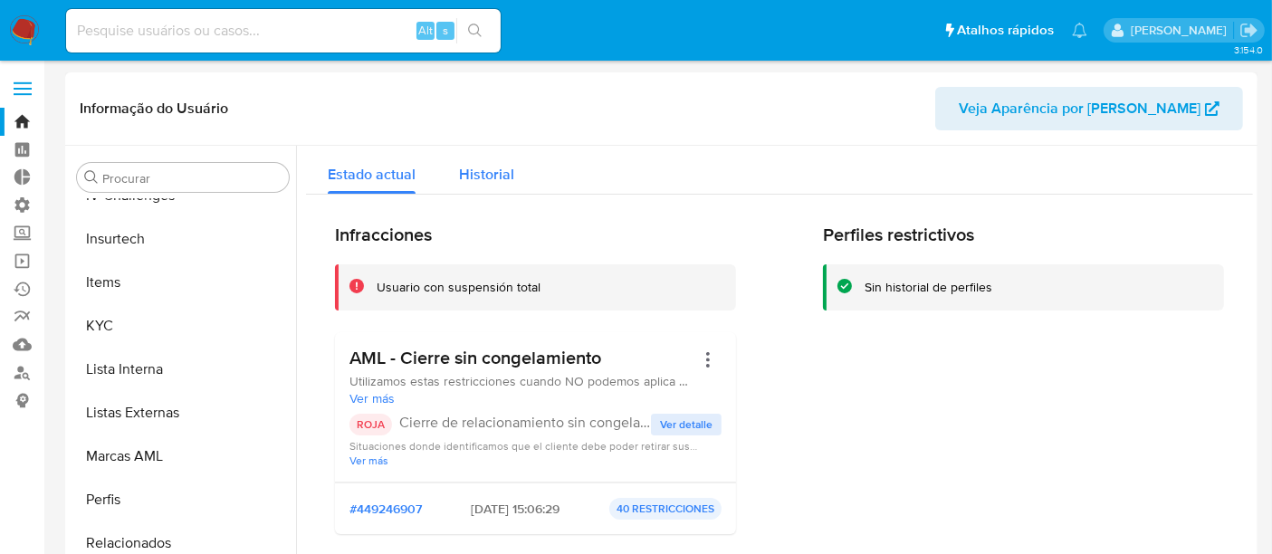
click at [491, 164] on span "Historial" at bounding box center [486, 174] width 55 height 21
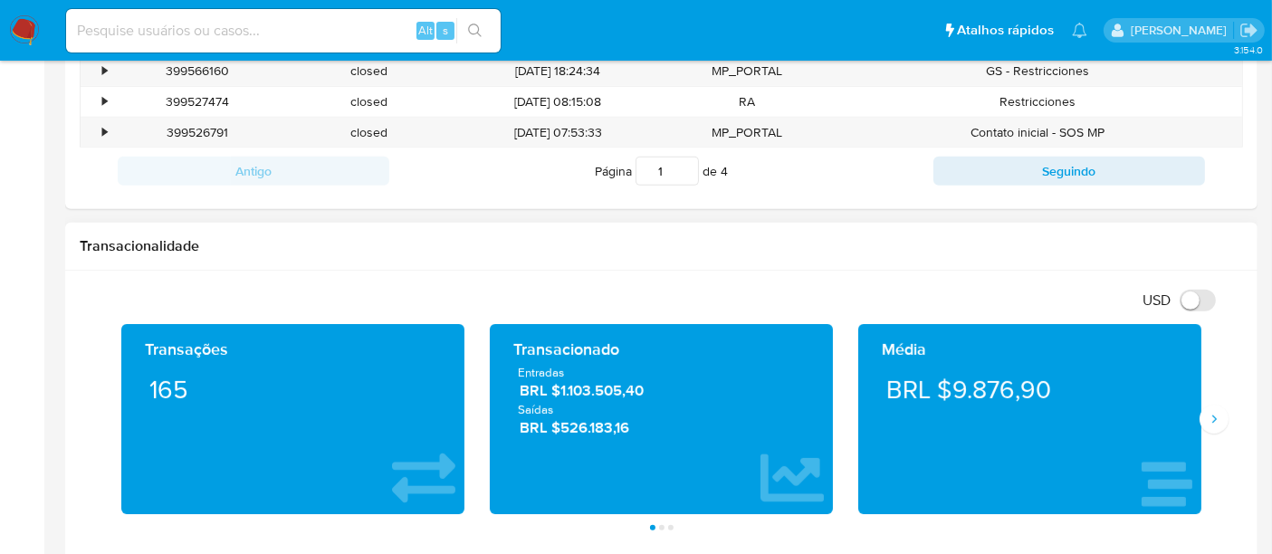
scroll to position [1006, 0]
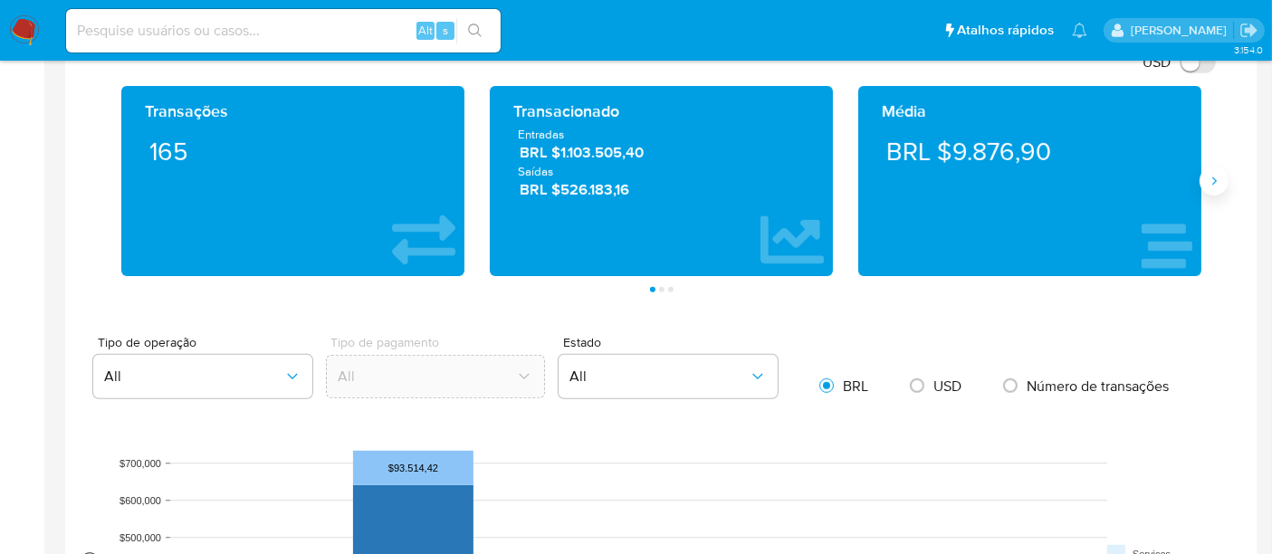
click at [1216, 179] on icon "Siguiente" at bounding box center [1214, 181] width 14 height 14
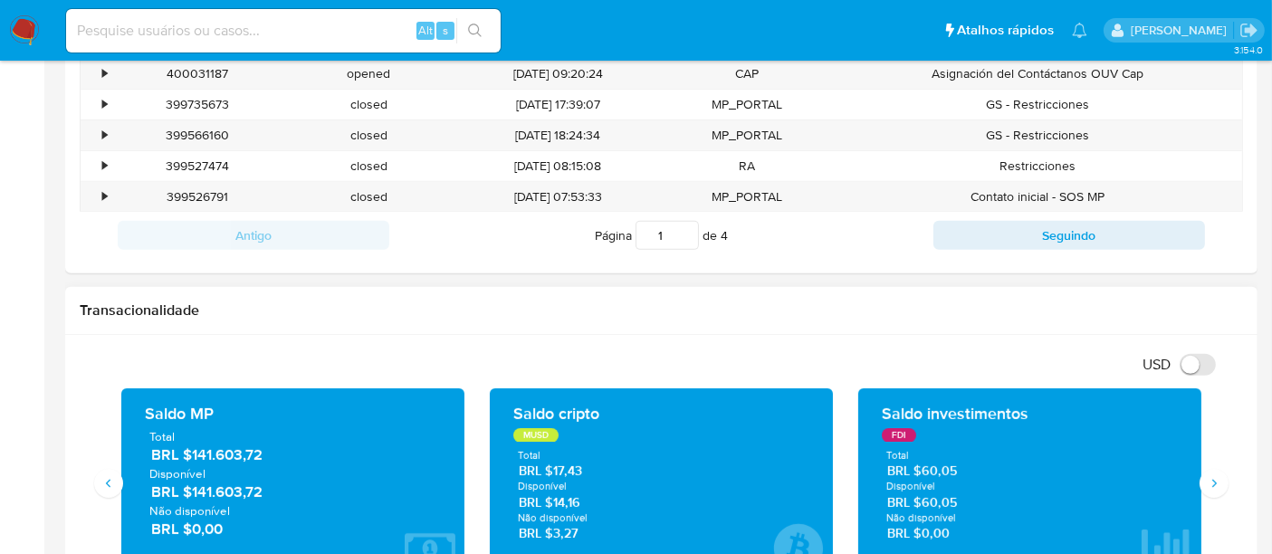
scroll to position [804, 0]
